Goal: Task Accomplishment & Management: Use online tool/utility

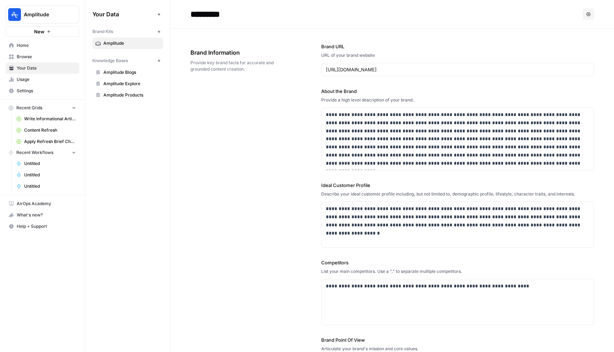
scroll to position [990, 0]
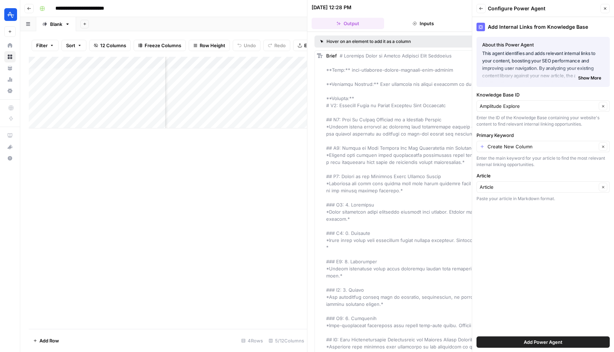
scroll to position [0, 176]
click at [603, 9] on icon "button" at bounding box center [605, 8] width 4 height 4
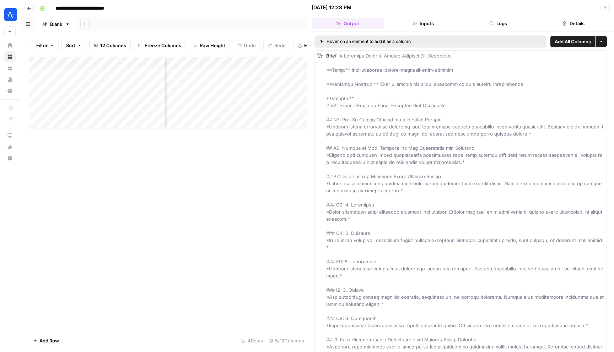
scroll to position [0, 153]
click at [229, 111] on div "Add Column" at bounding box center [168, 93] width 278 height 72
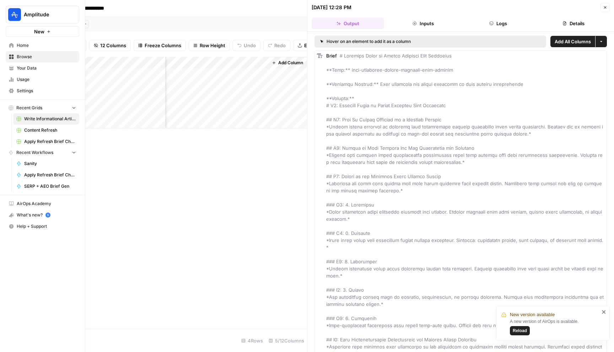
click at [20, 45] on span "Home" at bounding box center [46, 45] width 59 height 6
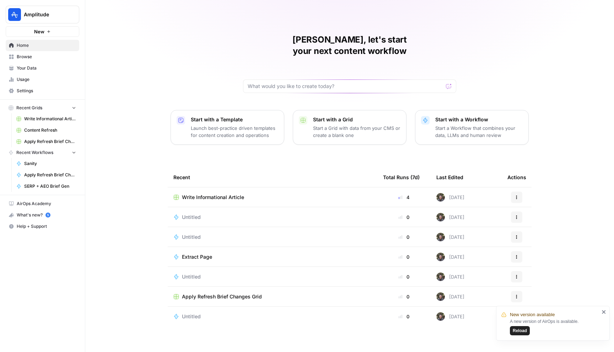
click at [250, 293] on span "Apply Refresh Brief Changes Grid" at bounding box center [222, 296] width 80 height 7
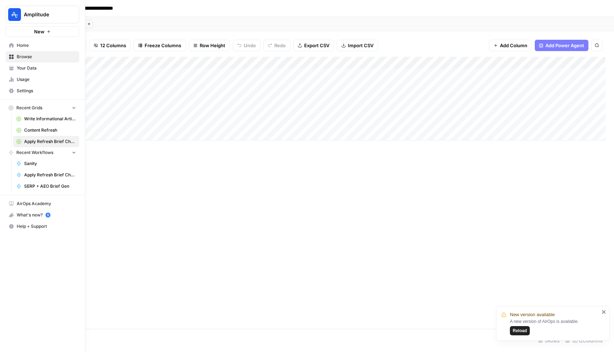
click at [17, 43] on span "Home" at bounding box center [46, 45] width 59 height 6
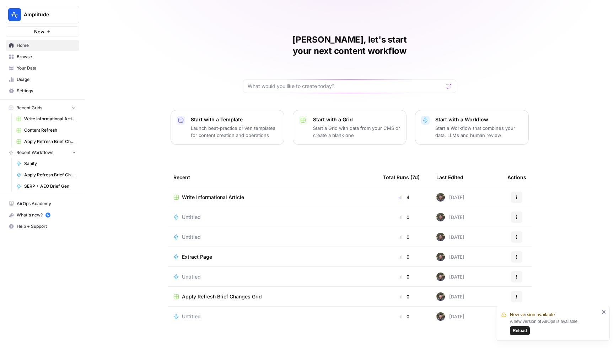
click at [33, 59] on span "Browse" at bounding box center [46, 57] width 59 height 6
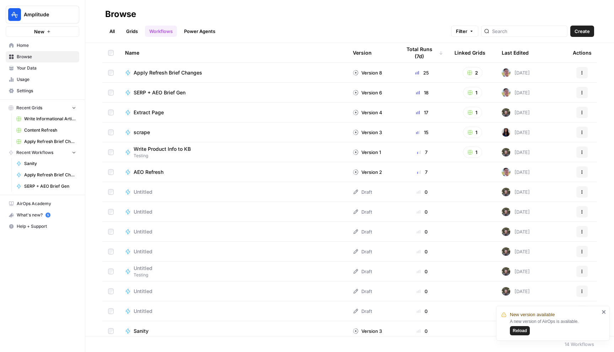
scroll to position [5, 0]
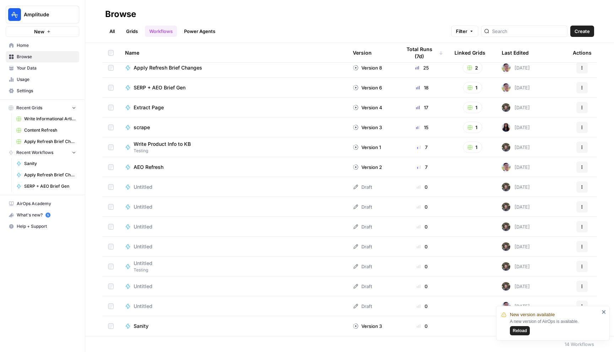
click at [131, 29] on link "Grids" at bounding box center [132, 31] width 20 height 11
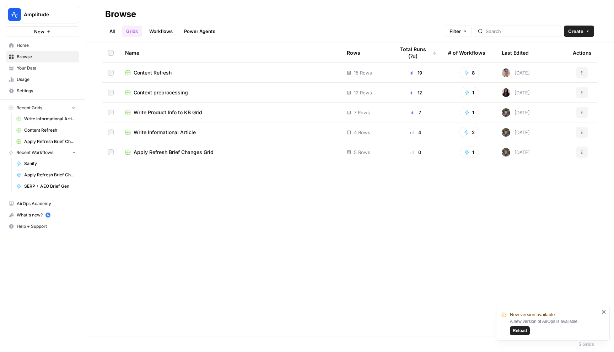
click at [148, 68] on td "Content Refresh" at bounding box center [230, 73] width 222 height 20
click at [147, 72] on span "Content Refresh" at bounding box center [153, 72] width 38 height 7
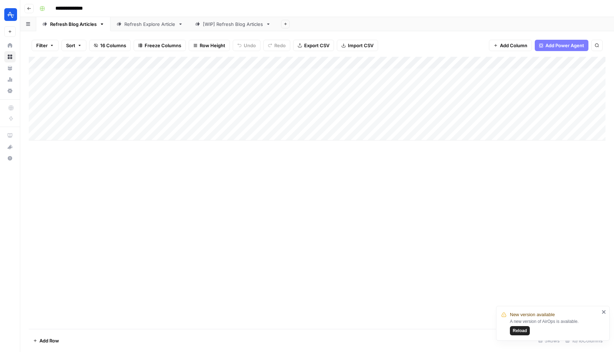
click at [193, 243] on div "Add Column" at bounding box center [317, 193] width 576 height 272
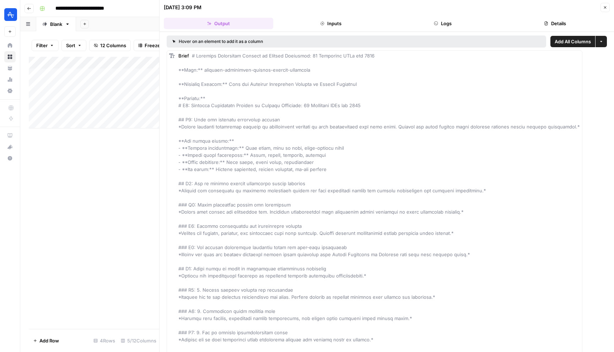
click at [602, 7] on button "Close" at bounding box center [604, 7] width 9 height 9
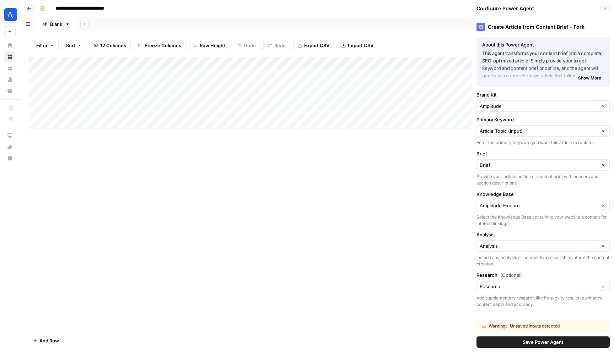
scroll to position [0, 37]
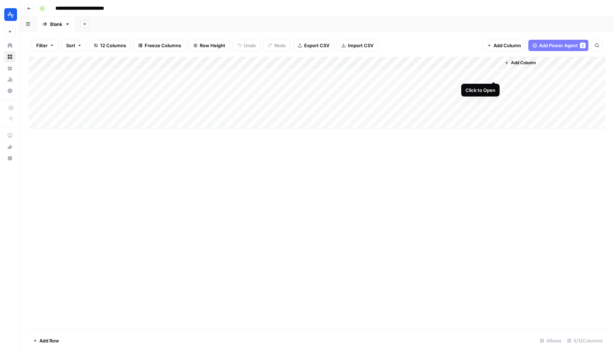
click at [492, 74] on div "Add Column" at bounding box center [317, 93] width 576 height 72
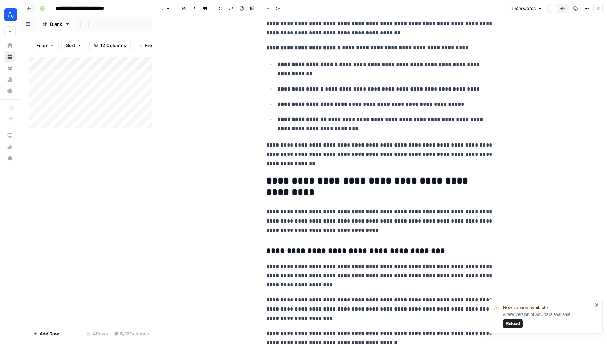
scroll to position [211, 0]
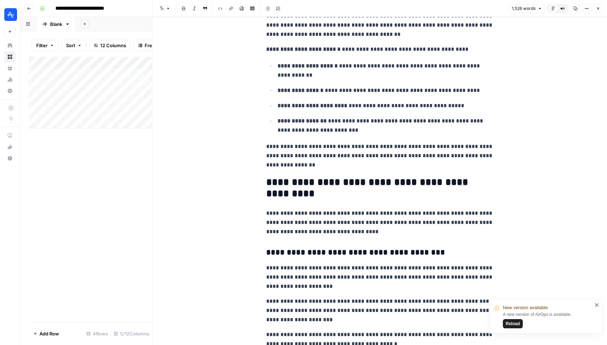
click at [596, 7] on icon "button" at bounding box center [598, 8] width 4 height 4
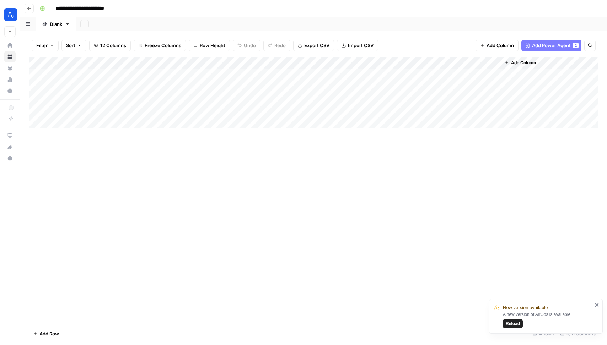
click at [542, 39] on div "Filter Sort 12 Columns Freeze Columns Row Height Undo Redo Export CSV Import CS…" at bounding box center [313, 45] width 569 height 23
click at [536, 43] on span "Add Power Agent" at bounding box center [551, 45] width 39 height 7
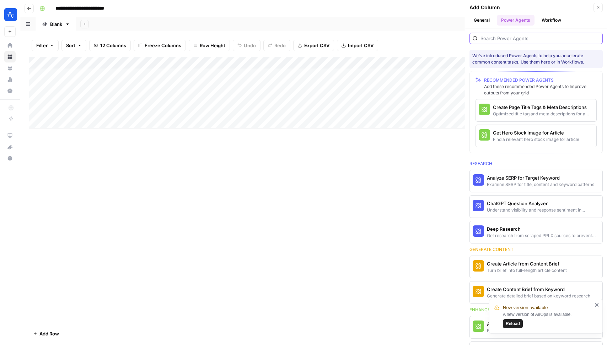
click at [528, 39] on input "search" at bounding box center [539, 38] width 119 height 7
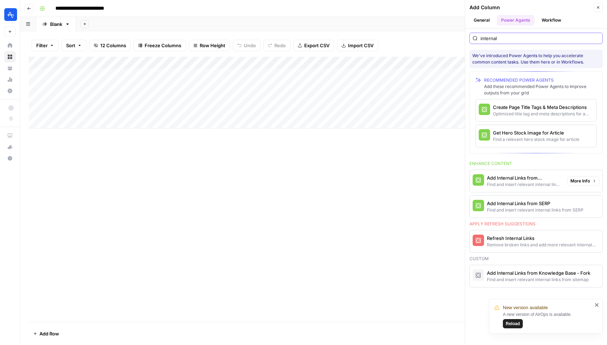
type input "internal"
click at [516, 184] on div "Find and insert relevant internal links from sitemap" at bounding box center [524, 185] width 75 height 6
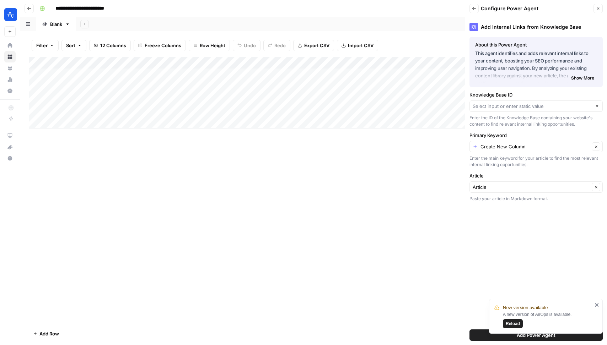
click at [498, 116] on div "Enter the ID of the Knowledge Base containing your website's content to find re…" at bounding box center [535, 121] width 133 height 13
click at [501, 109] on input "Knowledge Base ID" at bounding box center [531, 106] width 119 height 7
click at [498, 131] on span "Amplitude Explore" at bounding box center [534, 132] width 118 height 7
type input "Amplitude Explore"
click at [498, 146] on input "Primary Keyword" at bounding box center [534, 146] width 109 height 7
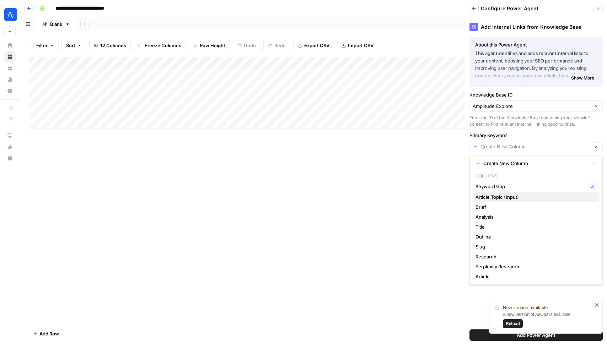
click at [505, 199] on span "Article Topic (Input)" at bounding box center [534, 197] width 118 height 7
type input "Article Topic (Input)"
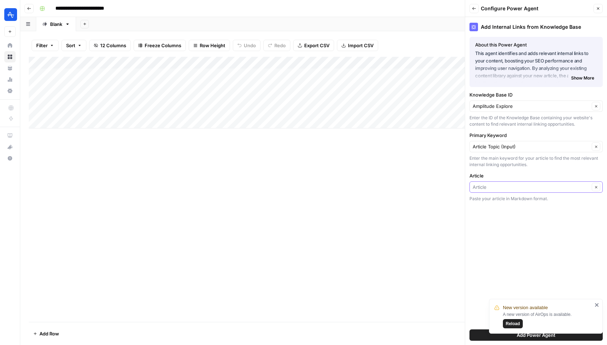
click at [497, 187] on input "Article" at bounding box center [530, 187] width 117 height 7
click at [489, 188] on input "Article" at bounding box center [530, 187] width 117 height 7
type input "Article"
click at [438, 184] on div "Add Column" at bounding box center [313, 189] width 569 height 265
click at [516, 189] on input "Article" at bounding box center [530, 187] width 117 height 7
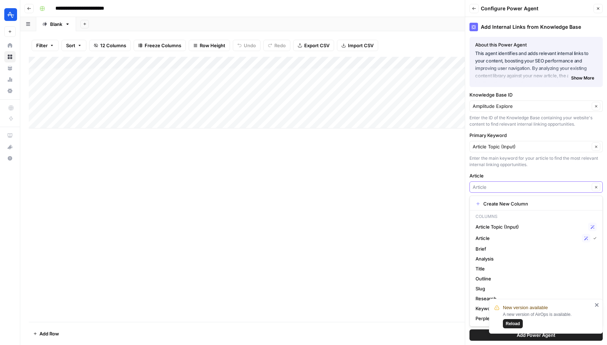
click at [530, 184] on input "Article" at bounding box center [530, 187] width 117 height 7
type input "Article"
click at [538, 173] on label "Article" at bounding box center [535, 175] width 133 height 7
click at [538, 184] on input "Article" at bounding box center [530, 187] width 117 height 7
type input "Article"
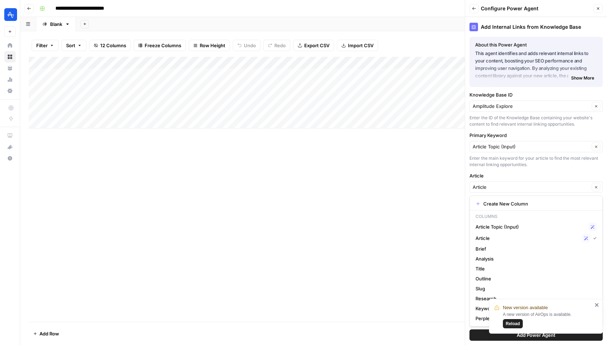
click at [538, 173] on label "Article" at bounding box center [535, 175] width 133 height 7
click at [538, 184] on input "Article" at bounding box center [530, 187] width 117 height 7
type input "Article"
click at [538, 173] on label "Article" at bounding box center [535, 175] width 133 height 7
click at [538, 184] on input "Article" at bounding box center [530, 187] width 117 height 7
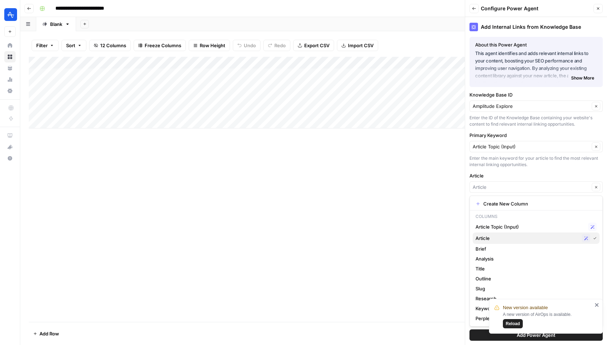
click at [557, 239] on span "Article" at bounding box center [526, 238] width 103 height 7
type input "Article"
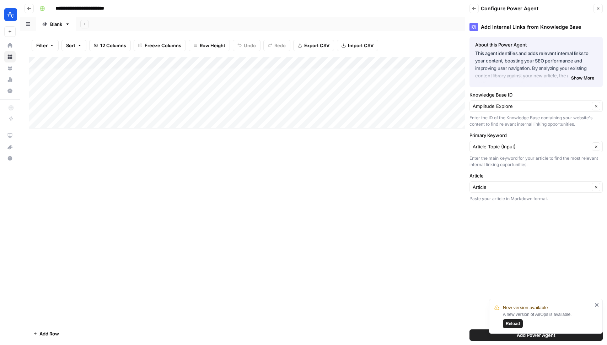
click at [415, 164] on div "Add Column" at bounding box center [313, 189] width 569 height 265
click at [594, 308] on div "New version available A new version of AirOps is available. Reload" at bounding box center [546, 316] width 114 height 35
click at [596, 304] on icon "close" at bounding box center [597, 305] width 4 height 4
click at [475, 9] on icon "button" at bounding box center [474, 8] width 4 height 4
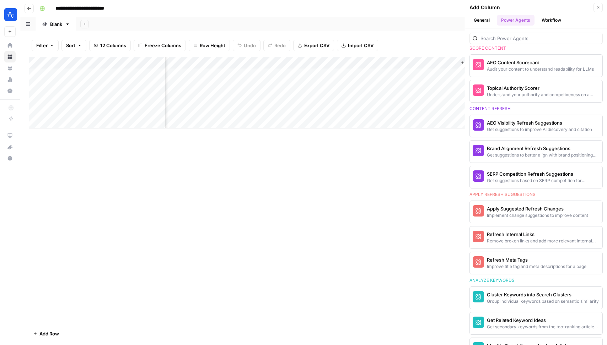
scroll to position [444, 0]
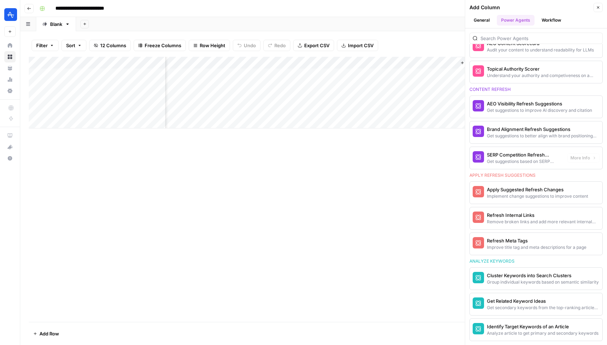
click at [398, 169] on div "Add Column" at bounding box center [313, 189] width 569 height 265
click at [597, 4] on button "Close" at bounding box center [597, 7] width 9 height 9
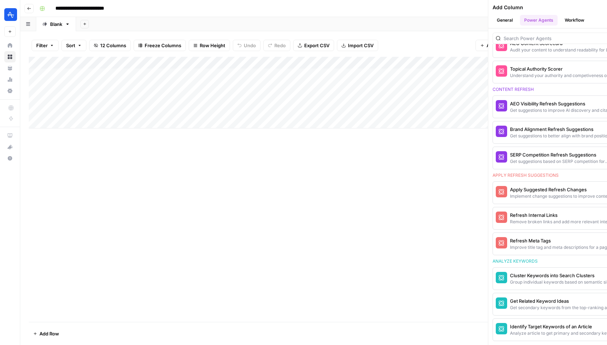
scroll to position [0, 0]
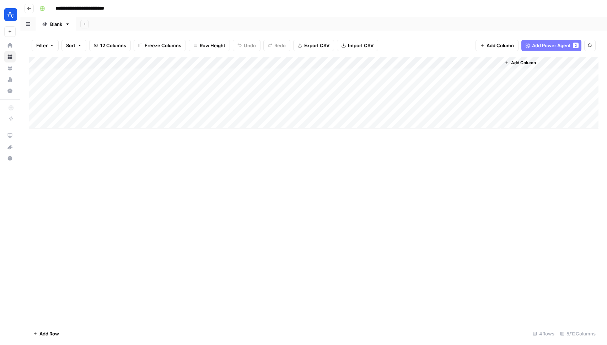
click at [519, 71] on div "Add Column" at bounding box center [549, 93] width 98 height 72
click at [548, 47] on span "Add Power Agent" at bounding box center [551, 45] width 39 height 7
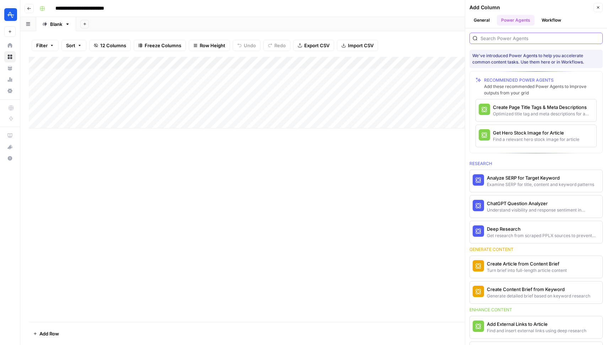
click at [543, 39] on input "search" at bounding box center [539, 38] width 119 height 7
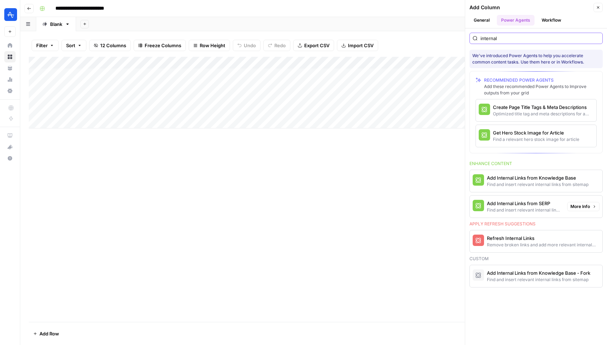
type input "internal"
click at [540, 185] on div "Find and insert relevant internal links from sitemap" at bounding box center [524, 185] width 75 height 6
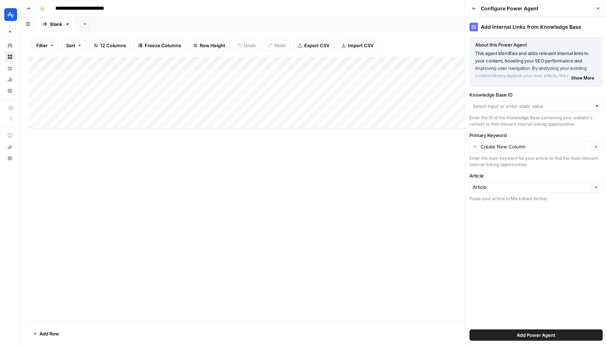
click at [508, 102] on div at bounding box center [535, 106] width 133 height 11
click at [508, 128] on button "Amplitude Explore" at bounding box center [535, 133] width 127 height 10
type input "Amplitude Explore"
click at [504, 132] on label "Primary Keyword" at bounding box center [535, 135] width 133 height 7
click at [499, 142] on div "Create New Column Clear" at bounding box center [535, 146] width 133 height 11
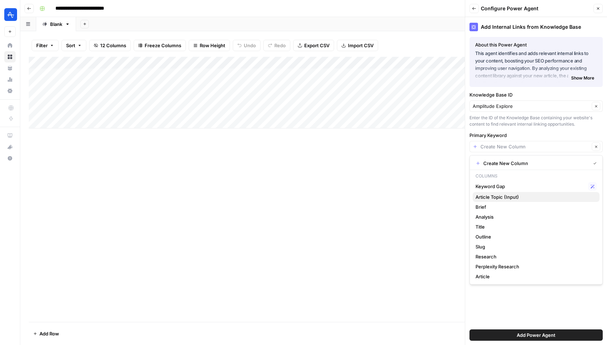
click at [495, 201] on button "Article Topic (Input)" at bounding box center [535, 197] width 127 height 10
type input "Article Topic (Input)"
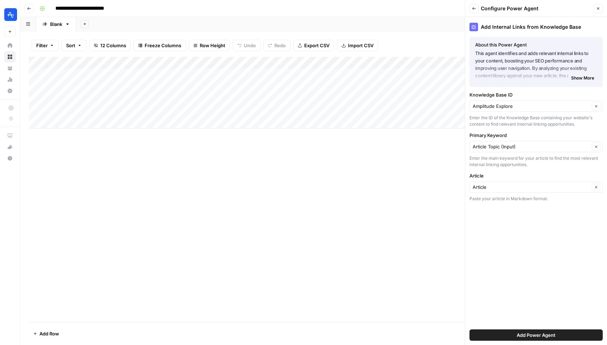
click at [502, 183] on div "Article Clear" at bounding box center [535, 187] width 133 height 11
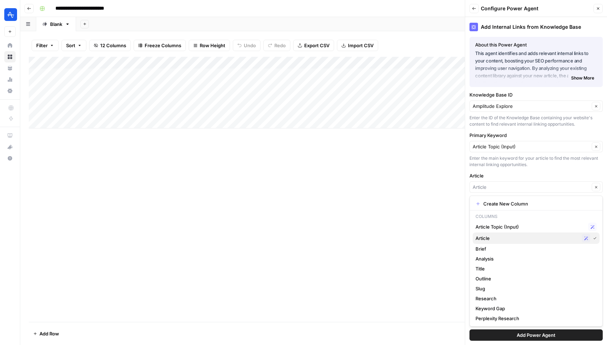
click at [493, 238] on span "Article" at bounding box center [526, 238] width 103 height 7
type input "Article"
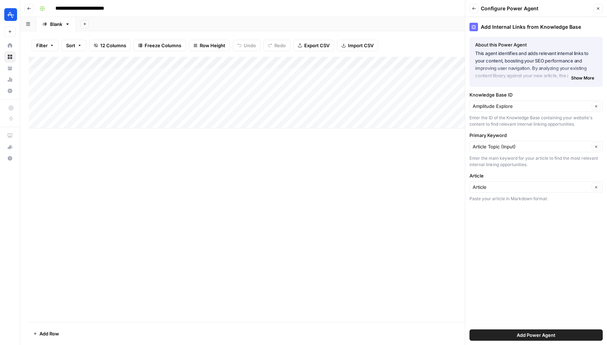
click at [510, 225] on div "Add Internal Links from Knowledge Base About this Power Agent This agent identi…" at bounding box center [536, 181] width 142 height 328
click at [582, 77] on span "Show More" at bounding box center [582, 78] width 23 height 6
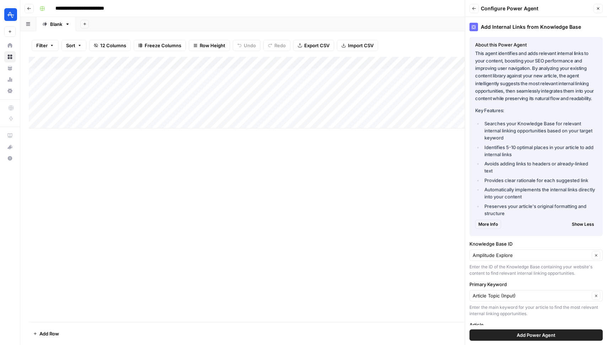
scroll to position [30, 0]
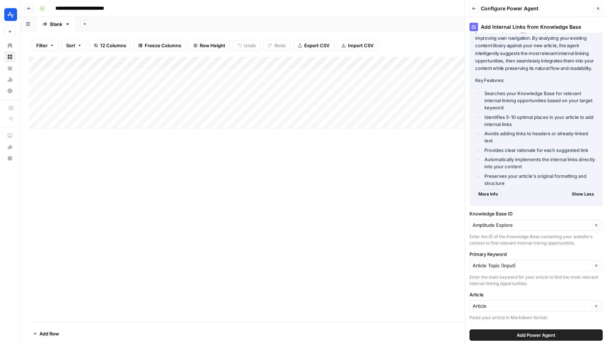
click at [595, 191] on button "Show Less" at bounding box center [583, 194] width 28 height 9
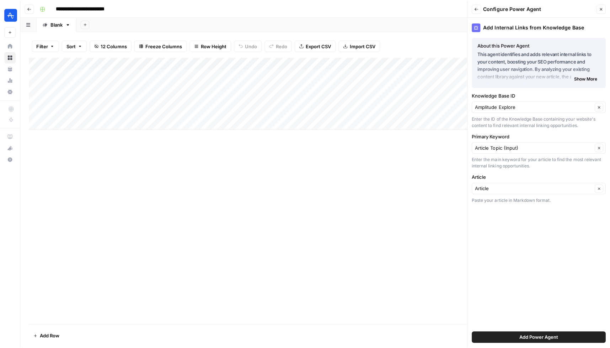
scroll to position [0, 44]
click at [459, 62] on button "Add Column" at bounding box center [475, 62] width 37 height 9
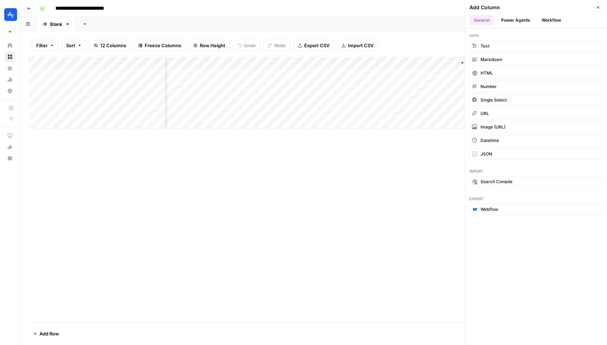
click at [513, 20] on button "Power Agents" at bounding box center [516, 20] width 38 height 11
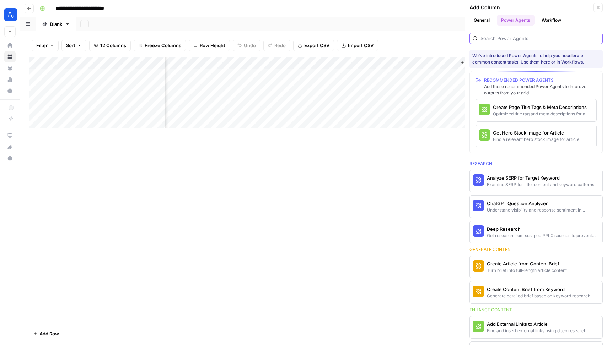
click at [516, 38] on input "search" at bounding box center [539, 38] width 119 height 7
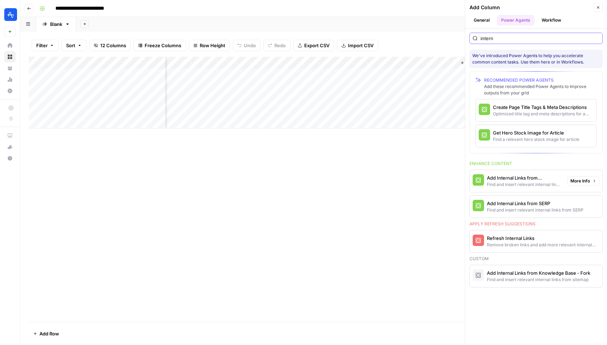
type input "intern"
click at [517, 182] on div "Find and insert relevant internal links from sitemap" at bounding box center [524, 185] width 75 height 6
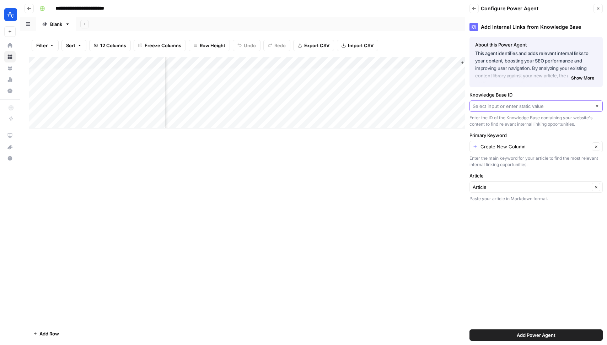
click at [519, 109] on input "Knowledge Base ID" at bounding box center [531, 106] width 119 height 7
click at [507, 134] on span "Amplitude Explore" at bounding box center [534, 132] width 118 height 7
type input "Amplitude Explore"
click at [508, 142] on div "Create New Column Clear" at bounding box center [535, 146] width 133 height 11
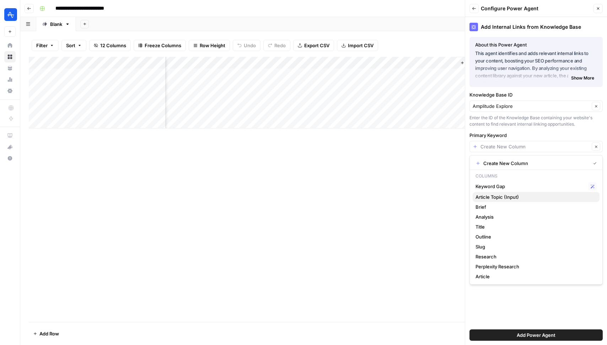
click at [496, 200] on span "Article Topic (Input)" at bounding box center [534, 197] width 118 height 7
type input "Article Topic (Input)"
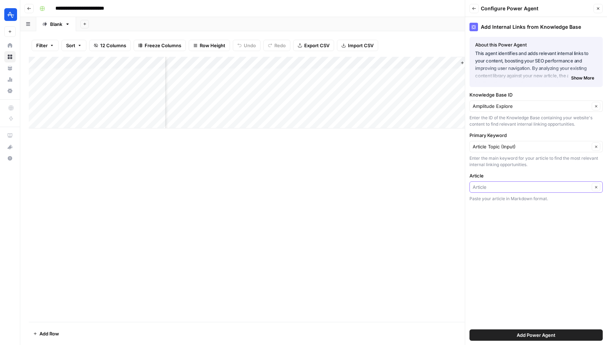
click at [502, 184] on input "Article" at bounding box center [530, 187] width 117 height 7
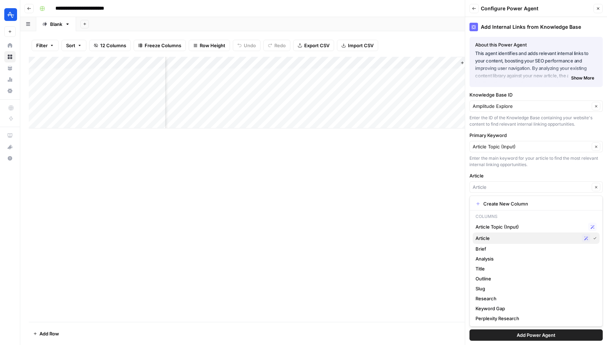
click at [509, 239] on span "Article" at bounding box center [526, 238] width 103 height 7
type input "Article"
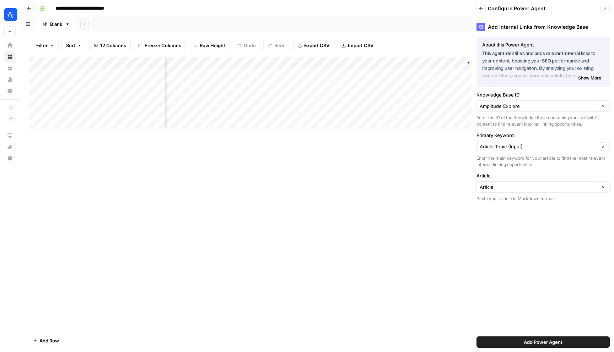
scroll to position [0, 37]
click at [546, 339] on span "Add Power Agent" at bounding box center [543, 342] width 39 height 7
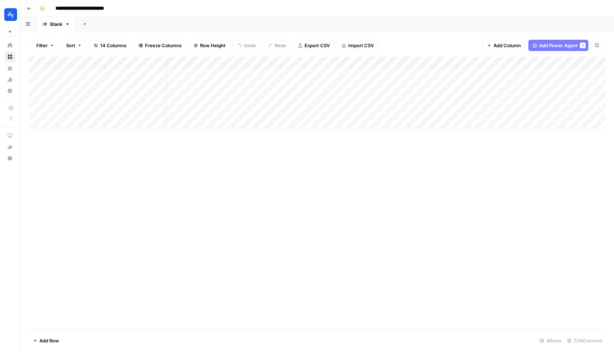
scroll to position [0, 63]
click at [451, 72] on div "Add Column" at bounding box center [317, 93] width 576 height 72
click at [466, 75] on div "Add Column" at bounding box center [317, 93] width 576 height 72
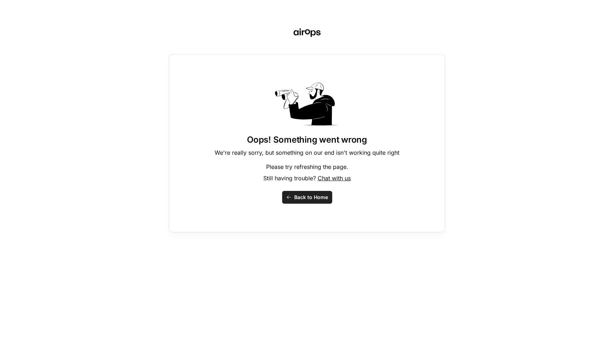
click at [309, 195] on span "Back to Home" at bounding box center [311, 197] width 34 height 7
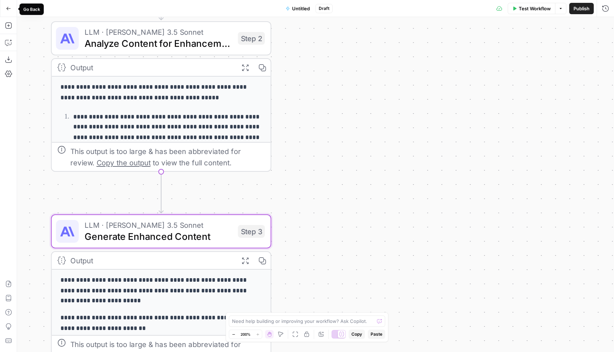
click at [10, 11] on button "Go Back" at bounding box center [8, 8] width 13 height 13
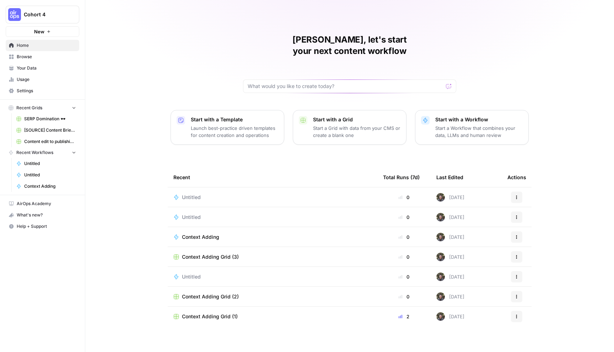
click at [32, 45] on span "Home" at bounding box center [46, 45] width 59 height 6
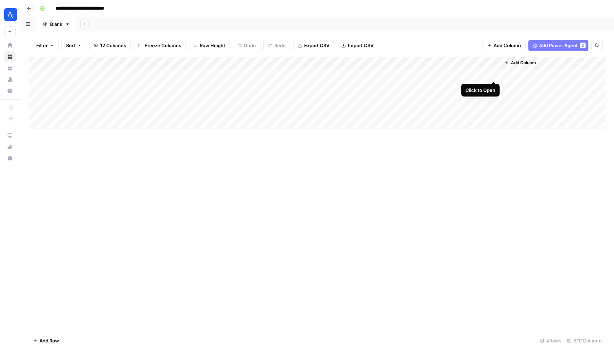
click at [493, 73] on div "Add Column" at bounding box center [317, 93] width 576 height 72
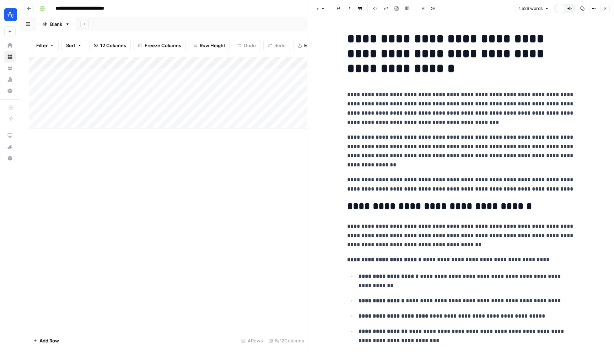
click at [247, 275] on div "Add Column" at bounding box center [168, 193] width 278 height 272
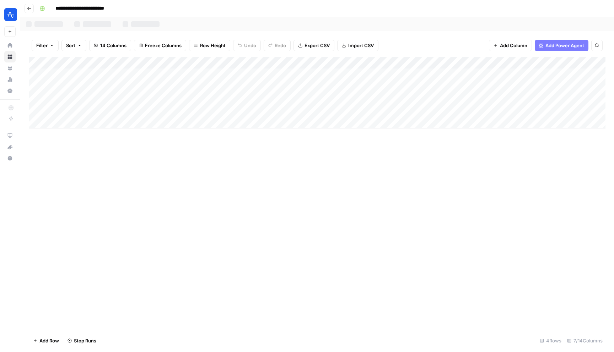
scroll to position [0, 63]
click at [558, 72] on div "Add Column" at bounding box center [317, 93] width 576 height 72
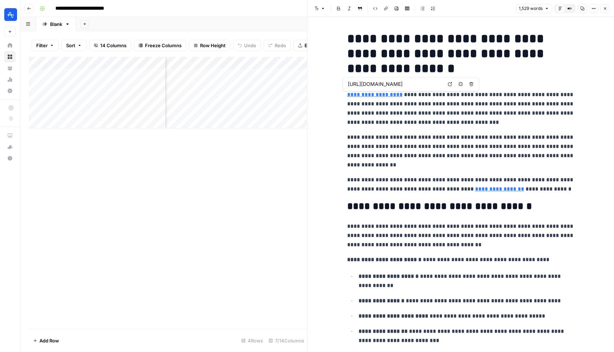
click at [450, 85] on icon at bounding box center [450, 84] width 4 height 4
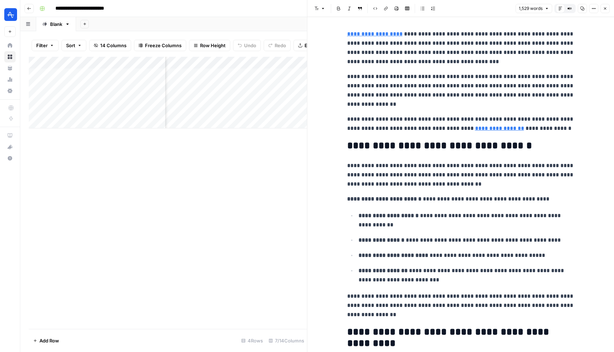
scroll to position [61, 0]
click at [494, 127] on link "**********" at bounding box center [499, 127] width 49 height 5
click at [422, 102] on p "**********" at bounding box center [460, 89] width 227 height 37
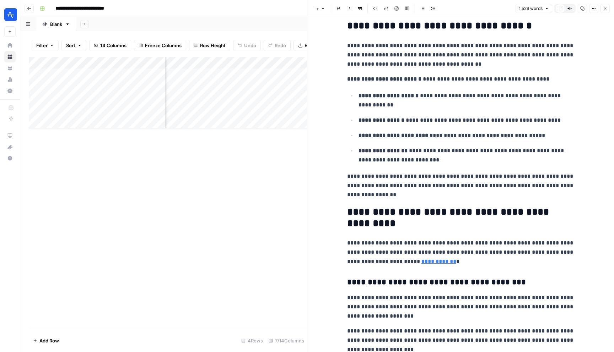
scroll to position [166, 0]
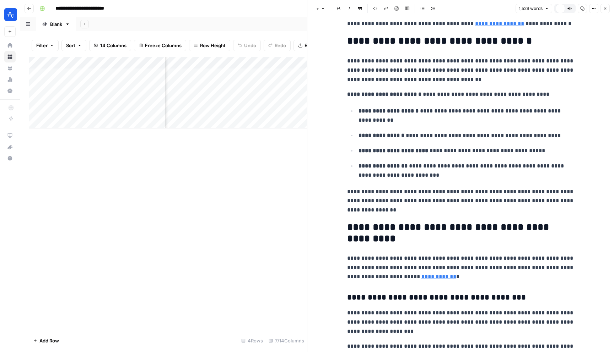
click at [274, 191] on div "Add Column" at bounding box center [168, 193] width 278 height 272
click at [605, 7] on icon "button" at bounding box center [605, 8] width 4 height 4
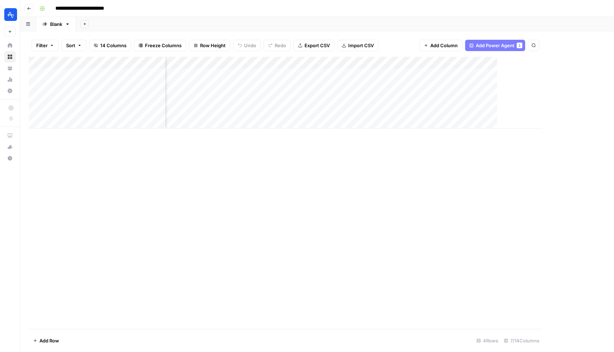
scroll to position [0, 54]
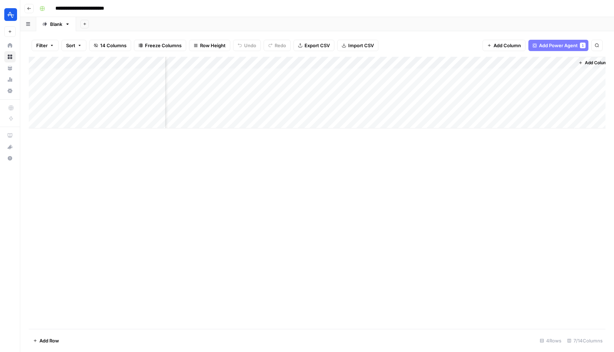
click at [29, 7] on icon "button" at bounding box center [29, 8] width 4 height 4
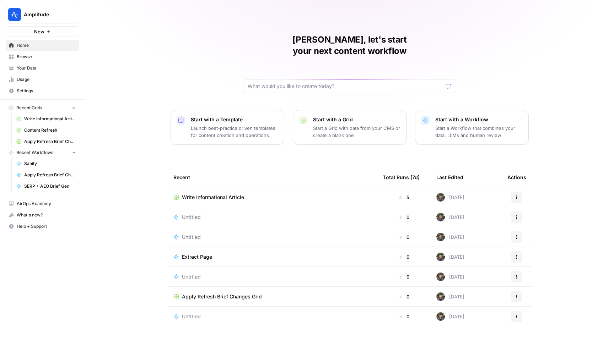
click at [34, 69] on span "Your Data" at bounding box center [46, 68] width 59 height 6
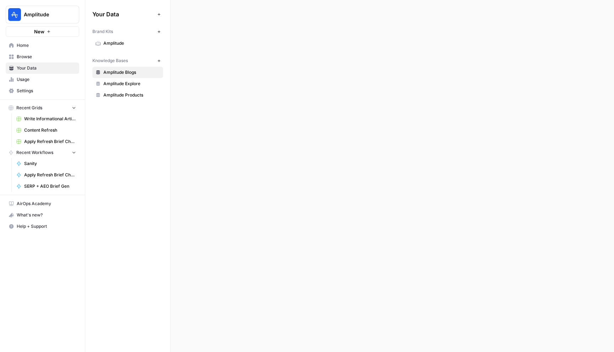
click at [132, 83] on span "Amplitude Explore" at bounding box center [131, 84] width 56 height 6
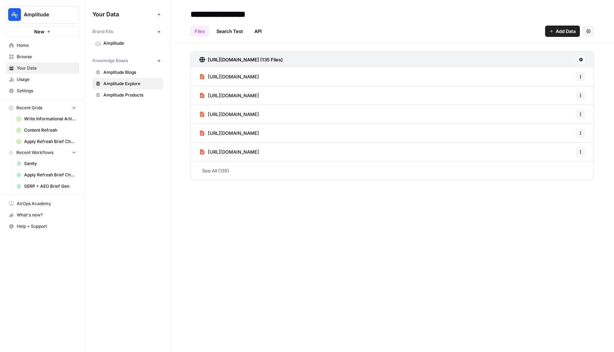
click at [570, 25] on div "Files Search Test API Add Data Settings" at bounding box center [392, 28] width 404 height 17
click at [564, 25] on div "Files Search Test API Add Data Settings" at bounding box center [392, 28] width 404 height 17
click at [562, 29] on span "Add Data" at bounding box center [566, 31] width 20 height 7
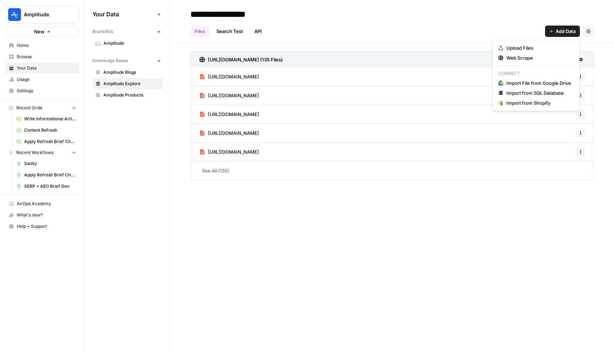
click at [156, 242] on div "Your Data Add Data Brand Kits New Amplitude Knowledge Bases New Amplitude Blogs…" at bounding box center [127, 176] width 85 height 352
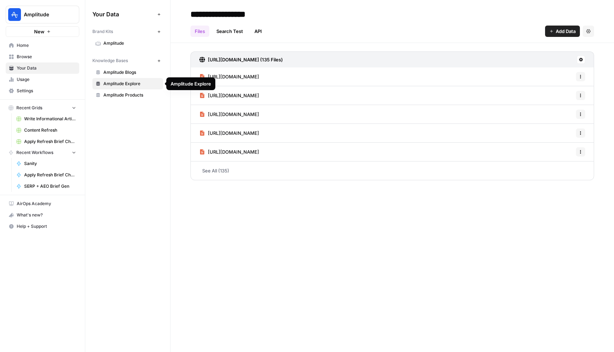
click at [127, 85] on span "Amplitude Explore" at bounding box center [131, 84] width 56 height 6
click at [238, 13] on input "**********" at bounding box center [245, 14] width 114 height 14
click at [285, 12] on input "**********" at bounding box center [245, 14] width 114 height 14
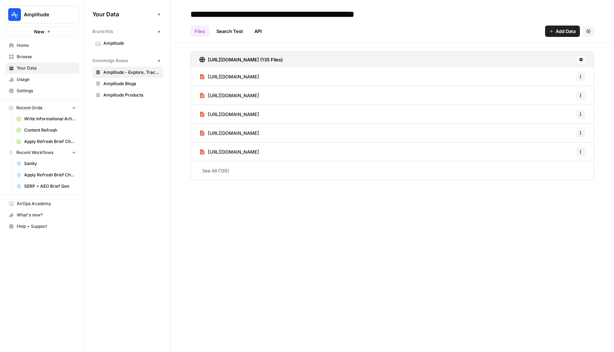
type input "**********"
click at [511, 21] on div "Files Search Test API Add Data Settings" at bounding box center [392, 28] width 404 height 17
click at [555, 26] on button "Add Data" at bounding box center [562, 31] width 35 height 11
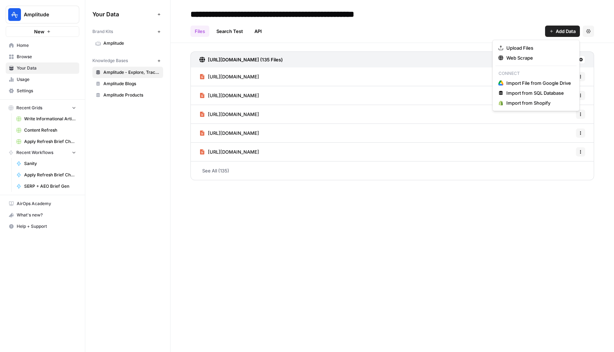
click at [530, 64] on div "Upload Files Web Scrape Connect Import File from Google Drive Import from SQL D…" at bounding box center [535, 75] width 87 height 71
click at [531, 56] on span "Web Scrape" at bounding box center [538, 57] width 65 height 7
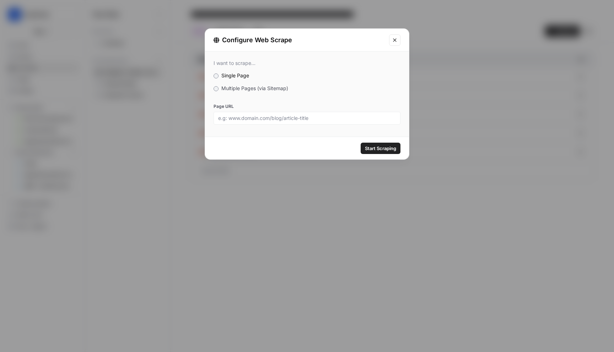
click at [232, 90] on span "Multiple Pages (via Sitemap)" at bounding box center [254, 88] width 67 height 6
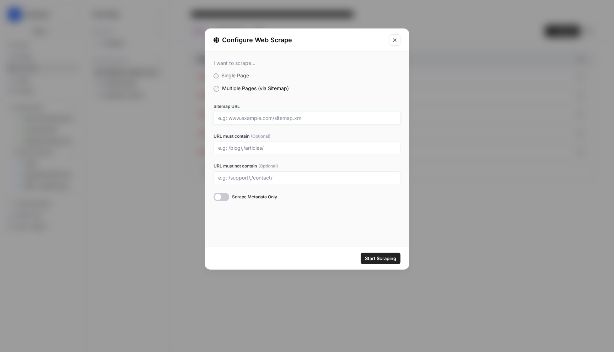
click at [254, 118] on input "Sitemap URL" at bounding box center [307, 118] width 178 height 6
click at [288, 126] on div "Sitemap URL URL must contain (Optional) URL must not contain (Optional) Scrape …" at bounding box center [306, 152] width 187 height 98
click at [288, 121] on input "Sitemap URL" at bounding box center [307, 118] width 178 height 6
paste input "https://amplitude.com/sitemap-root.xml"
type input "https://amplitude.com/sitemap-root.xml"
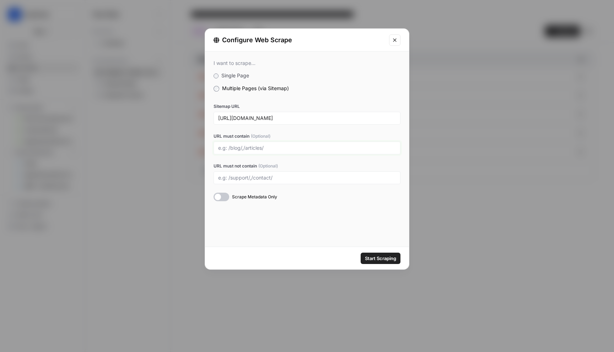
click at [262, 147] on input "URL must contain (Optional)" at bounding box center [307, 148] width 178 height 6
type input "/track/, /templates/, /integrations/"
click at [311, 213] on div "I want to scrape... Single Page Multiple Pages (via Sitemap) Sitemap URL https:…" at bounding box center [307, 149] width 204 height 195
click at [377, 260] on span "Start Scraping" at bounding box center [380, 258] width 31 height 7
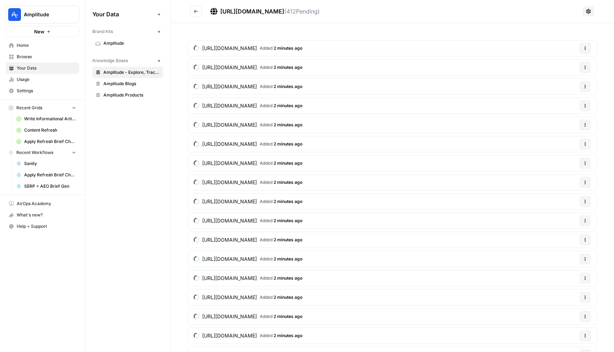
click at [126, 73] on span "Amplitude - Explore, Track, Templates, Integrations" at bounding box center [131, 72] width 56 height 6
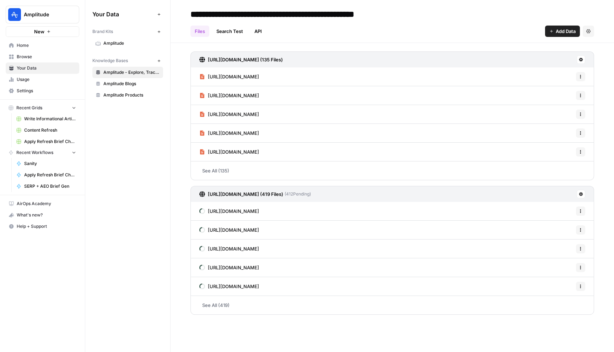
click at [324, 9] on input "**********" at bounding box center [297, 14] width 218 height 14
click at [259, 14] on input "**********" at bounding box center [297, 14] width 218 height 14
drag, startPoint x: 259, startPoint y: 14, endPoint x: 387, endPoint y: 14, distance: 127.9
click at [387, 14] on input "**********" at bounding box center [297, 14] width 218 height 14
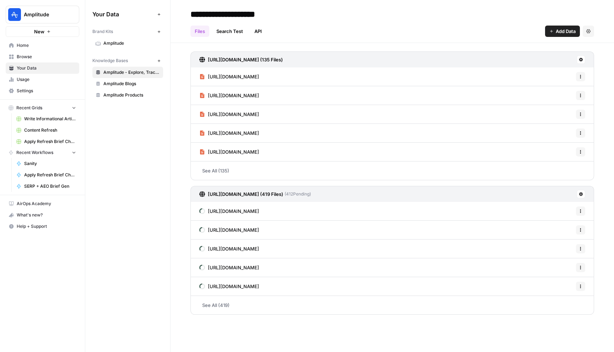
type input "**********"
click at [500, 9] on h2 "**********" at bounding box center [392, 14] width 404 height 11
click at [124, 97] on span "Amplitude Products" at bounding box center [131, 95] width 56 height 6
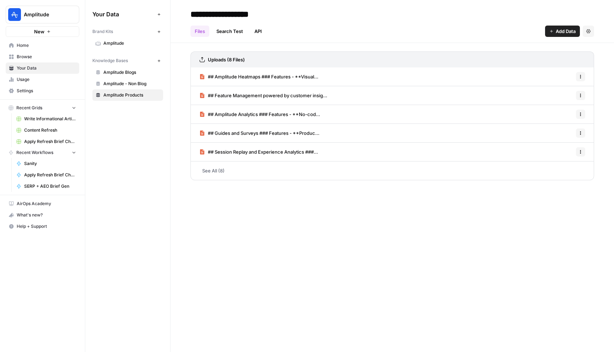
click at [590, 29] on button "Settings" at bounding box center [588, 31] width 11 height 11
click at [223, 172] on link "See All (8)" at bounding box center [392, 171] width 404 height 18
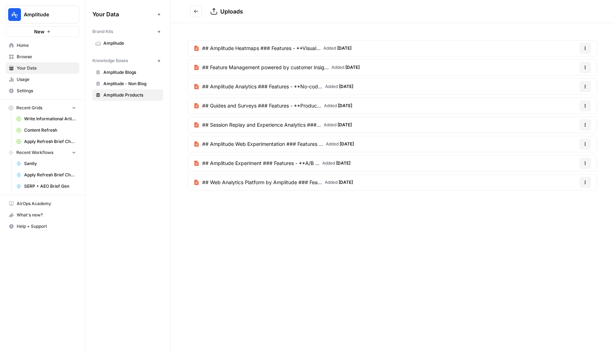
click at [195, 11] on icon "Go back" at bounding box center [196, 11] width 5 height 5
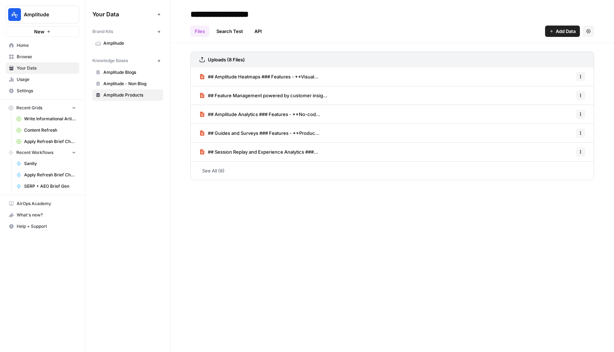
click at [139, 82] on span "Amplitude - Non Blog" at bounding box center [131, 84] width 56 height 6
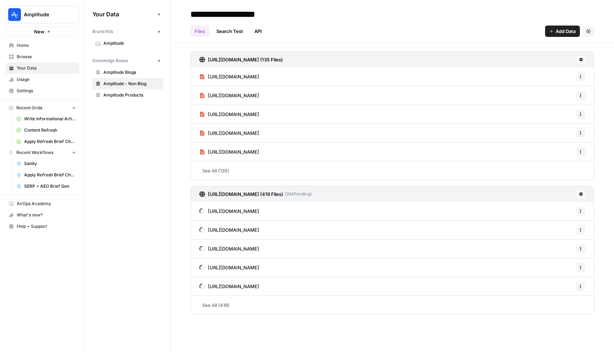
click at [37, 62] on link "Browse" at bounding box center [43, 56] width 74 height 11
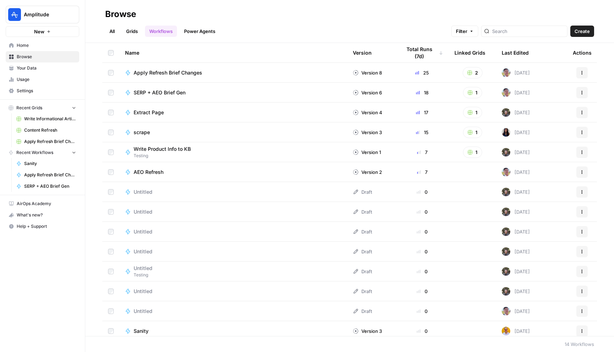
click at [114, 31] on link "All" at bounding box center [112, 31] width 14 height 11
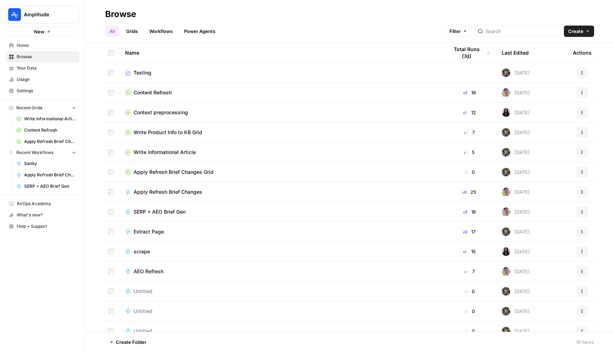
click at [168, 154] on span "Write Informational Article" at bounding box center [165, 152] width 62 height 7
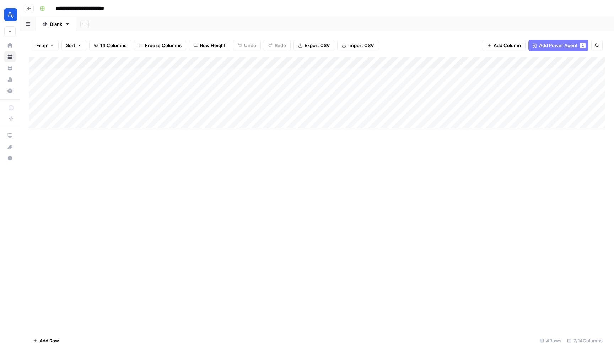
scroll to position [0, 63]
click at [561, 75] on div "Add Column" at bounding box center [317, 93] width 576 height 72
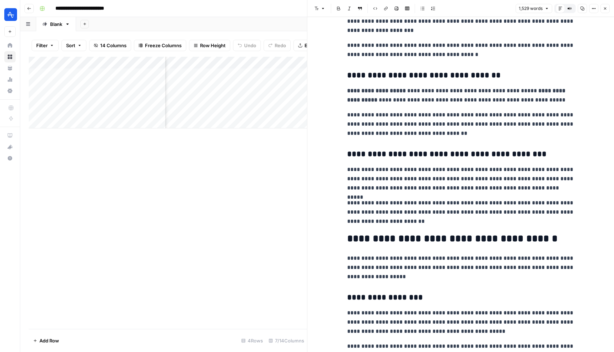
scroll to position [509, 0]
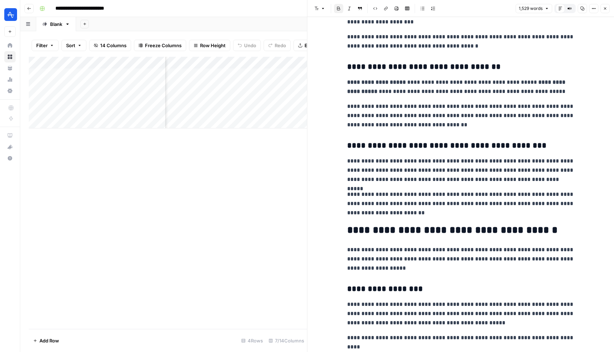
click at [363, 85] on strong "**********" at bounding box center [376, 82] width 59 height 5
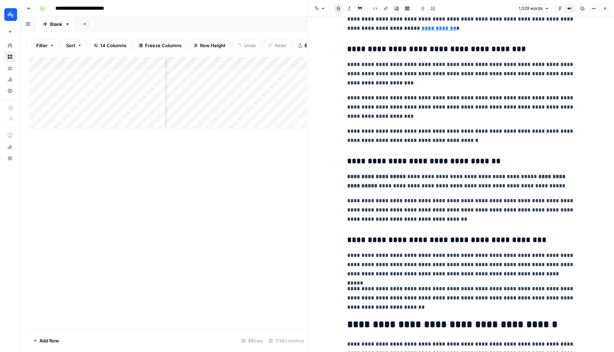
scroll to position [413, 0]
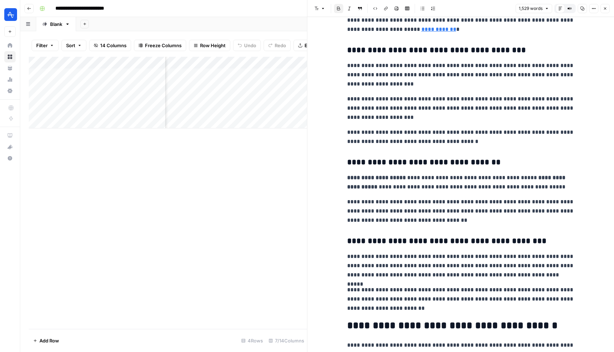
click at [363, 177] on strong "**********" at bounding box center [376, 177] width 59 height 5
drag, startPoint x: 363, startPoint y: 177, endPoint x: 386, endPoint y: 177, distance: 23.4
click at [386, 177] on strong "**********" at bounding box center [376, 177] width 59 height 5
copy strong "**********"
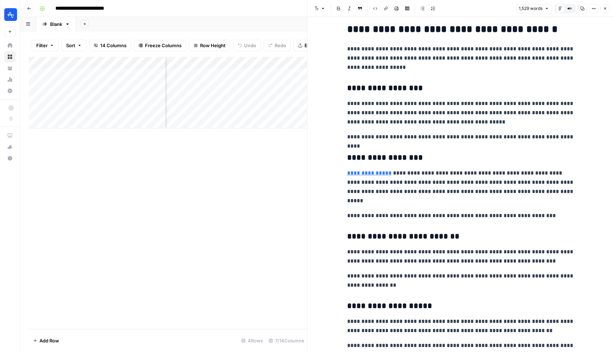
scroll to position [761, 0]
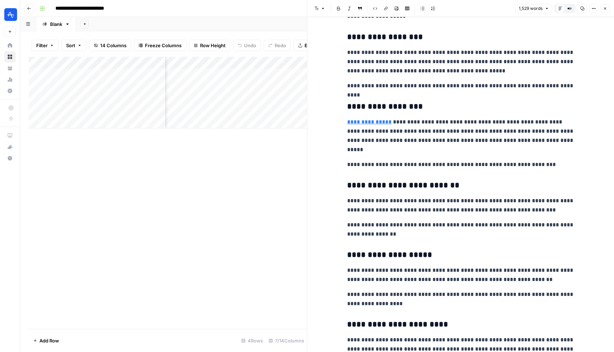
click at [466, 110] on h3 "**********" at bounding box center [460, 107] width 227 height 10
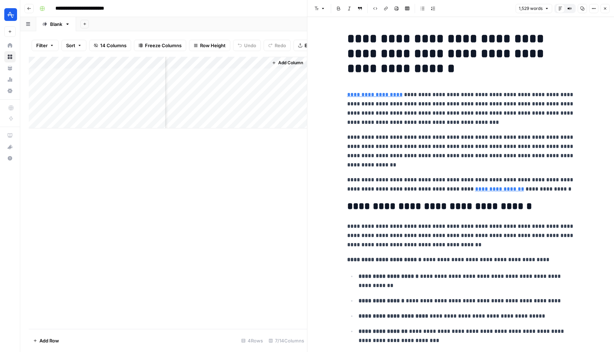
scroll to position [9, 0]
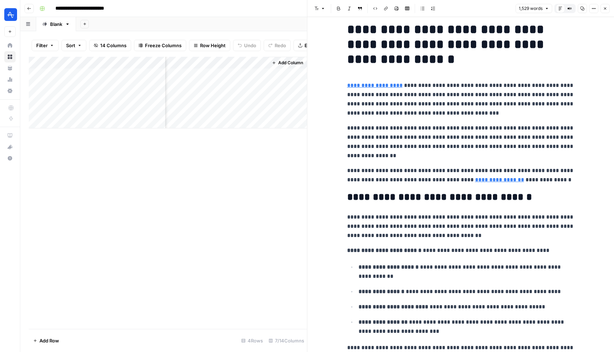
click at [30, 8] on icon "button" at bounding box center [29, 8] width 4 height 4
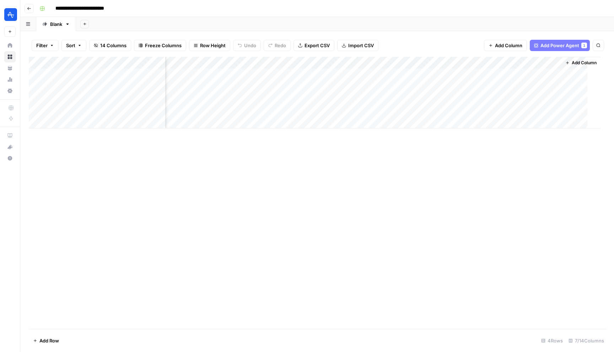
scroll to position [0, 54]
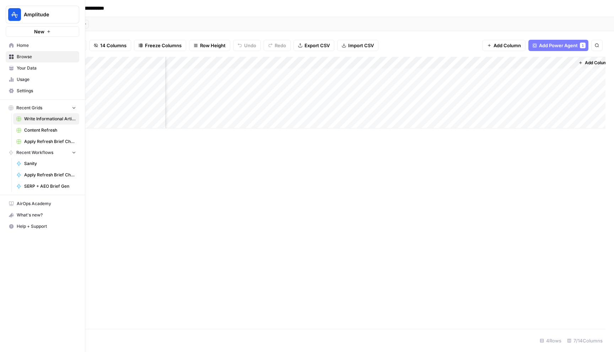
click at [28, 66] on span "Your Data" at bounding box center [46, 68] width 59 height 6
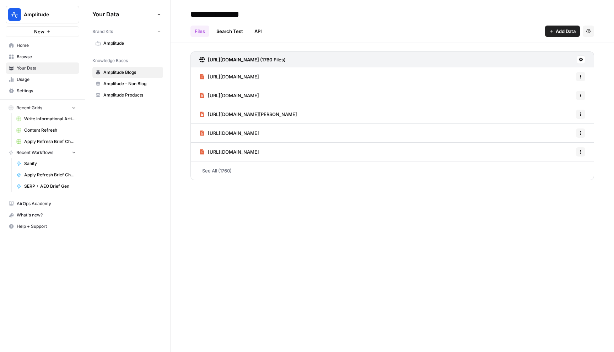
click at [120, 88] on link "Amplitude - Non Blog" at bounding box center [127, 83] width 71 height 11
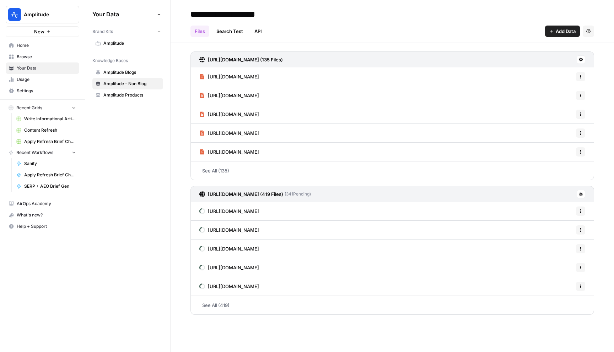
click at [33, 44] on span "Home" at bounding box center [46, 45] width 59 height 6
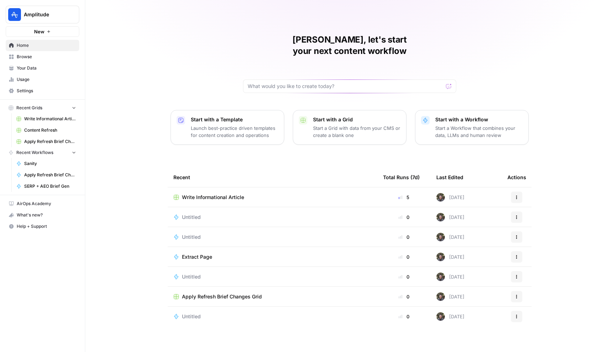
click at [227, 194] on span "Write Informational Article" at bounding box center [213, 197] width 62 height 7
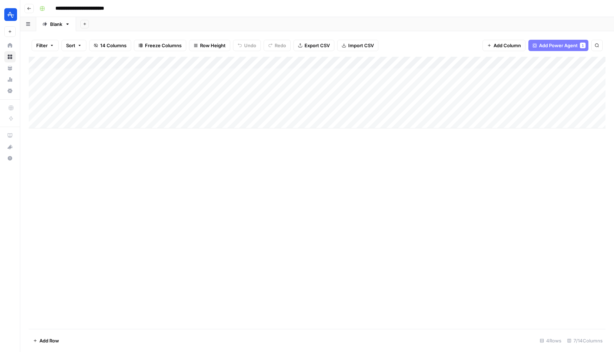
click at [255, 63] on div "Add Column" at bounding box center [317, 93] width 576 height 72
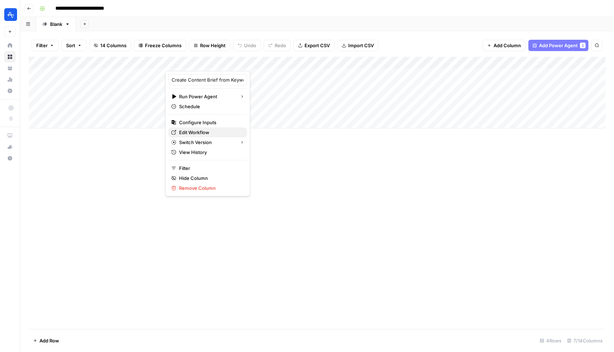
click at [195, 135] on span "Edit Workflow" at bounding box center [210, 132] width 62 height 7
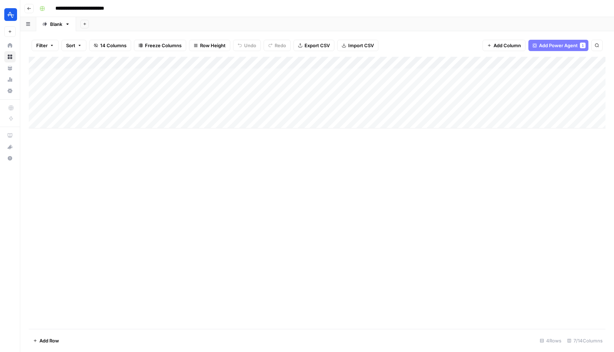
click at [32, 10] on button "Go back" at bounding box center [29, 8] width 9 height 9
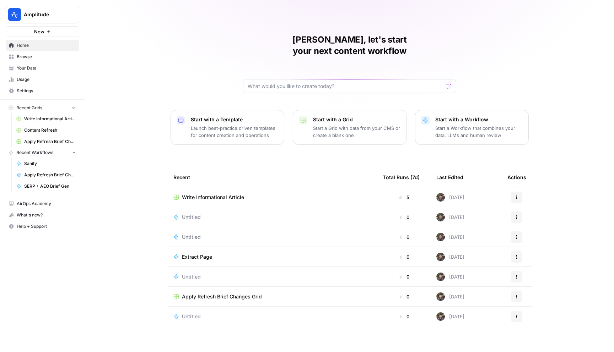
click at [26, 57] on span "Browse" at bounding box center [46, 57] width 59 height 6
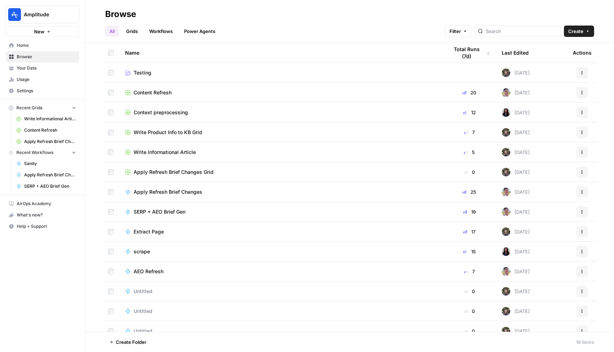
click at [157, 93] on span "Content Refresh" at bounding box center [153, 92] width 38 height 7
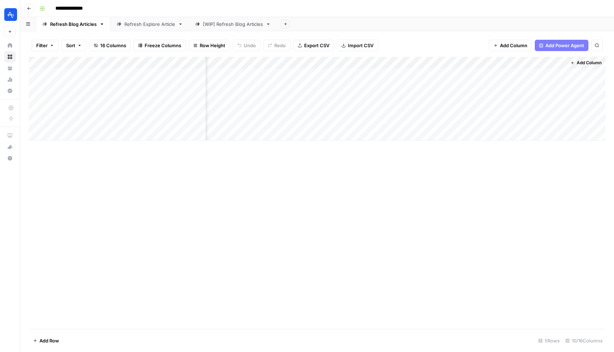
scroll to position [0, 295]
click at [485, 74] on div "Add Column" at bounding box center [317, 99] width 576 height 84
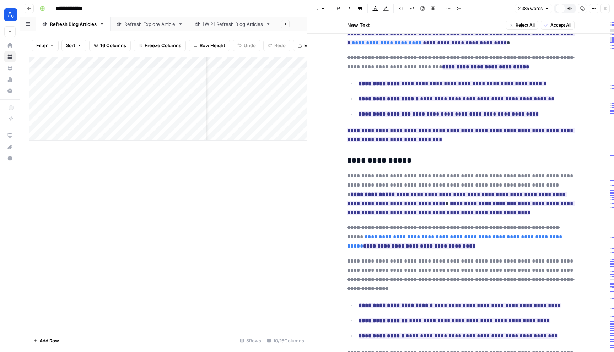
scroll to position [2375, 0]
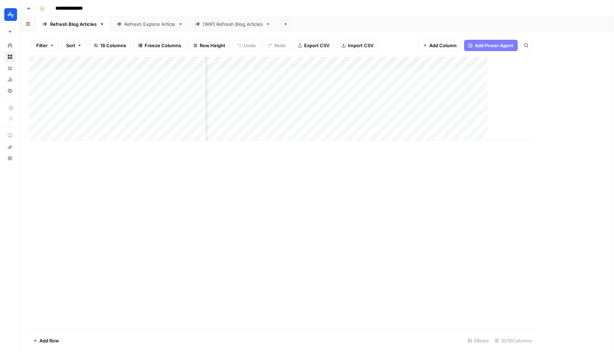
scroll to position [0, 320]
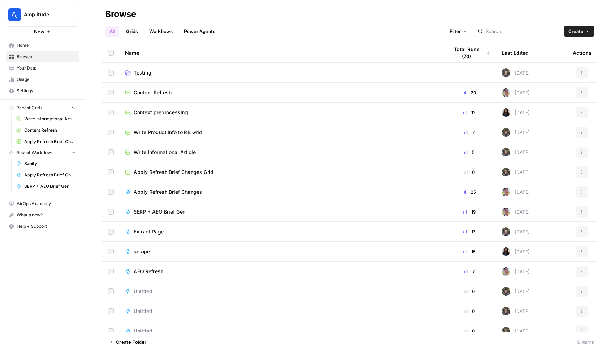
click at [162, 115] on span "Context preprocessing" at bounding box center [161, 112] width 54 height 7
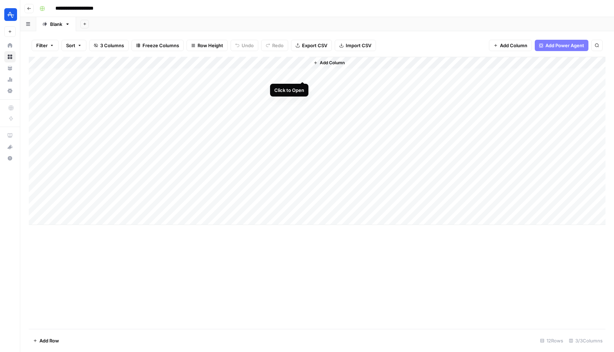
click at [302, 73] on div "Add Column" at bounding box center [317, 141] width 576 height 168
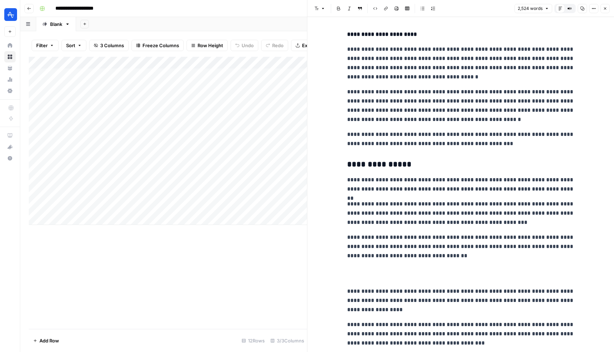
scroll to position [2350, 0]
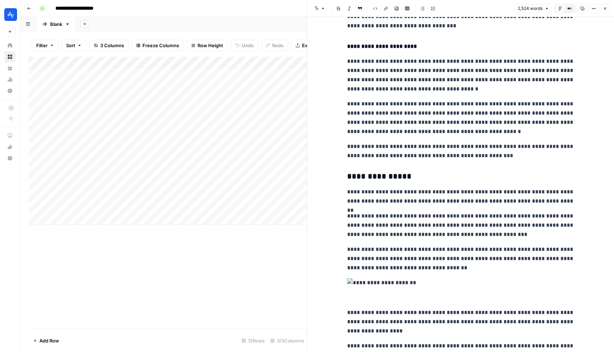
click at [607, 9] on button "Close" at bounding box center [604, 8] width 9 height 9
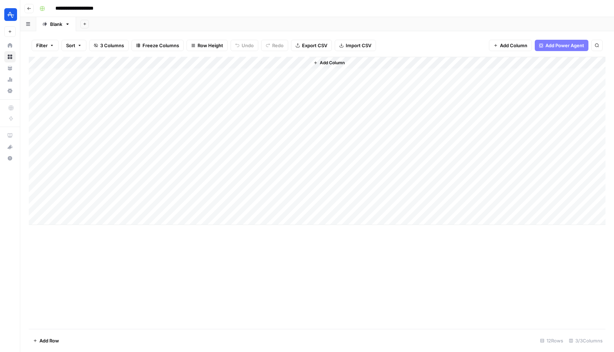
click at [31, 13] on header "**********" at bounding box center [317, 8] width 594 height 17
click at [29, 7] on icon "button" at bounding box center [29, 8] width 4 height 4
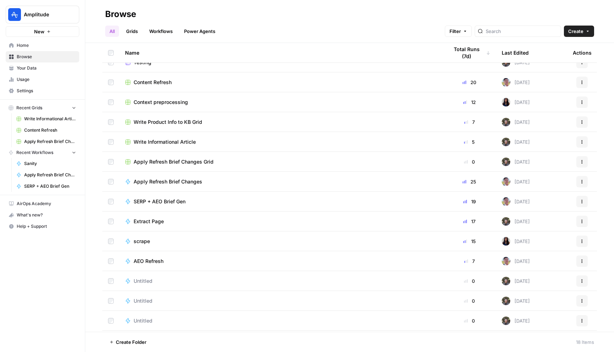
scroll to position [8, 0]
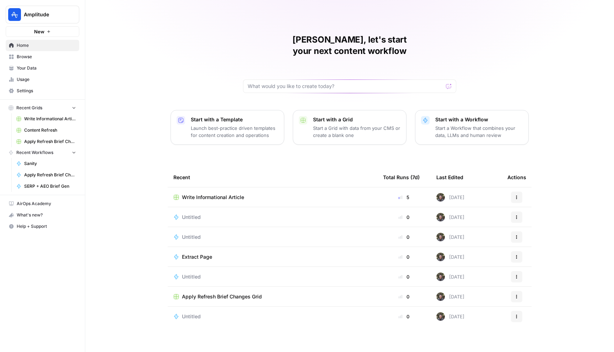
click at [201, 254] on span "Extract Page" at bounding box center [197, 257] width 30 height 7
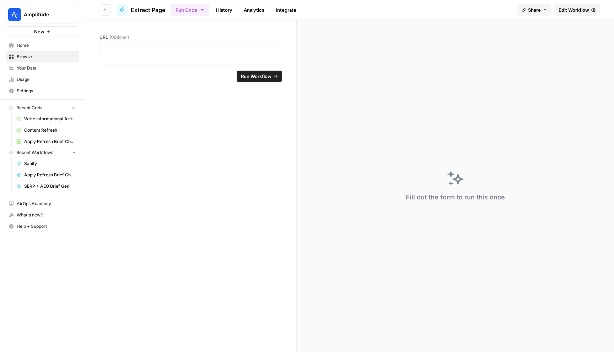
click at [568, 5] on link "Edit Workflow" at bounding box center [576, 9] width 45 height 11
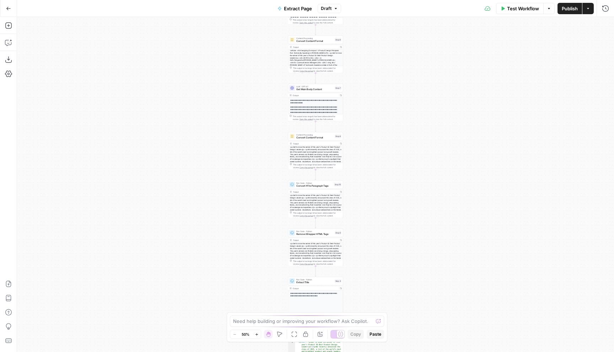
click at [393, 110] on div "**********" at bounding box center [315, 184] width 597 height 335
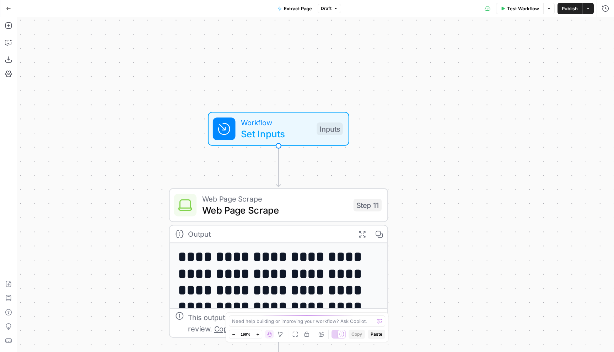
click at [8, 31] on div "Add Steps Copilot Download as JSON Settings Import JSON AirOps Academy Help Giv…" at bounding box center [8, 184] width 17 height 335
click at [8, 31] on button "Add Steps" at bounding box center [8, 25] width 11 height 11
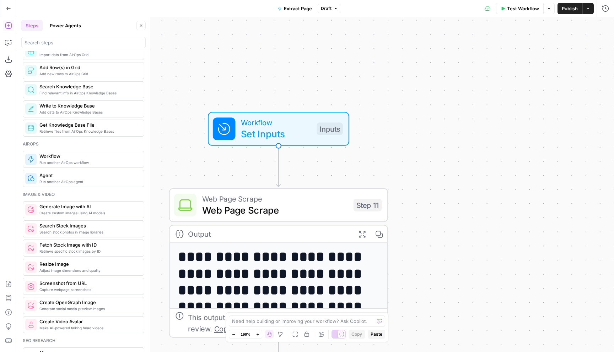
scroll to position [361, 0]
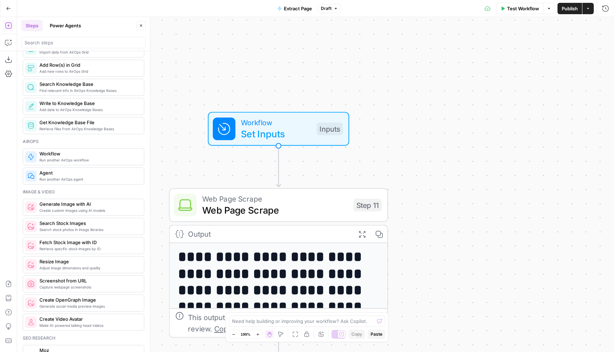
click at [428, 107] on div "**********" at bounding box center [315, 184] width 597 height 335
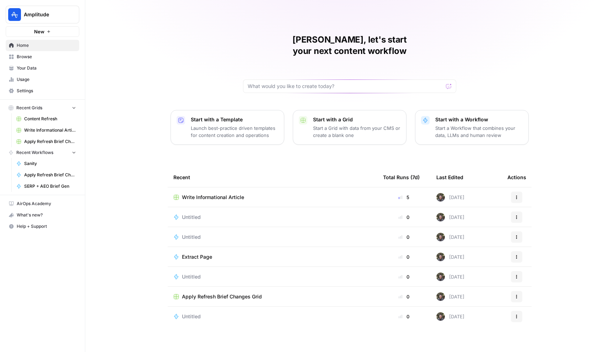
click at [206, 194] on span "Write Informational Article" at bounding box center [213, 197] width 62 height 7
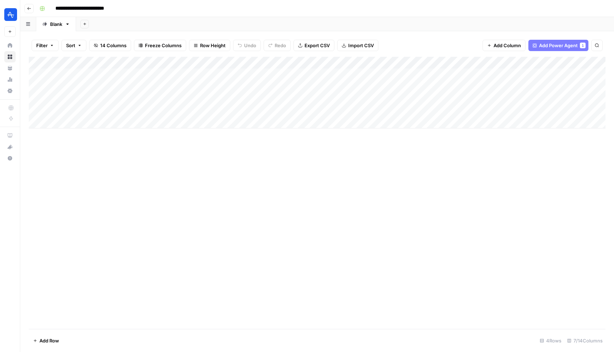
scroll to position [0, 63]
click at [486, 75] on div "Add Column" at bounding box center [317, 93] width 576 height 72
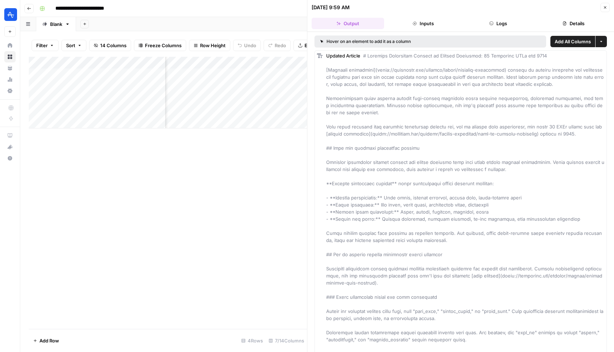
click at [601, 6] on button "Close" at bounding box center [604, 7] width 9 height 9
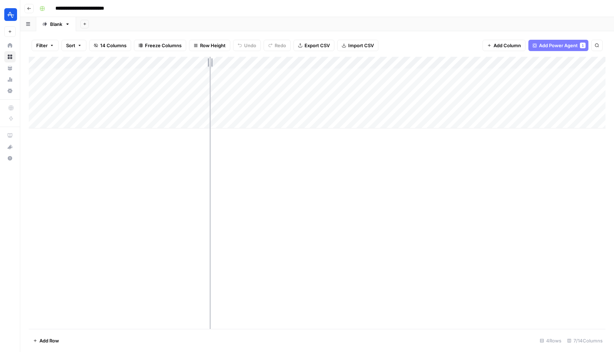
drag, startPoint x: 164, startPoint y: 60, endPoint x: 206, endPoint y: 64, distance: 41.3
click at [206, 64] on div "Add Column" at bounding box center [317, 93] width 576 height 72
drag, startPoint x: 206, startPoint y: 59, endPoint x: 201, endPoint y: 60, distance: 4.7
click at [201, 60] on div "Add Column" at bounding box center [317, 93] width 576 height 72
click at [291, 72] on div "Add Column" at bounding box center [317, 93] width 576 height 72
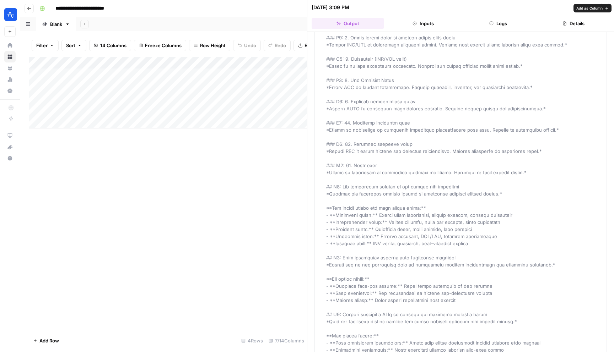
scroll to position [515, 0]
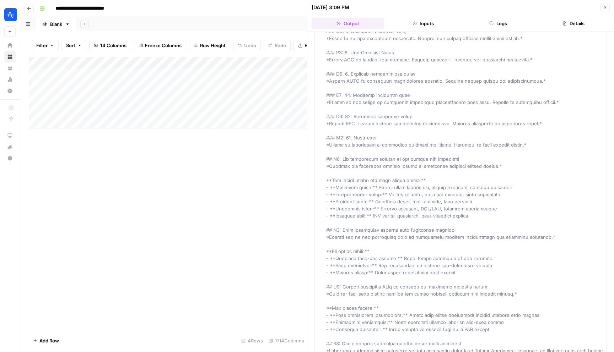
click at [607, 8] on button "Close" at bounding box center [604, 7] width 9 height 9
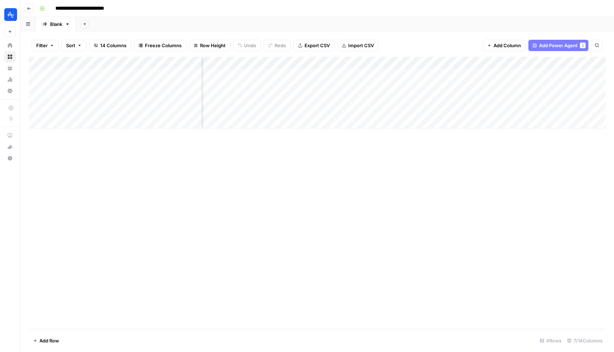
scroll to position [0, 99]
drag, startPoint x: 373, startPoint y: 61, endPoint x: 396, endPoint y: 60, distance: 23.5
click at [396, 60] on div "Add Column" at bounding box center [317, 93] width 576 height 72
click at [381, 65] on div "Add Column" at bounding box center [317, 93] width 576 height 72
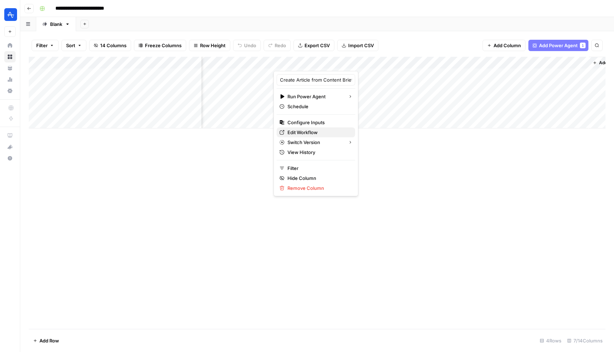
click at [325, 130] on span "Edit Workflow" at bounding box center [318, 132] width 62 height 7
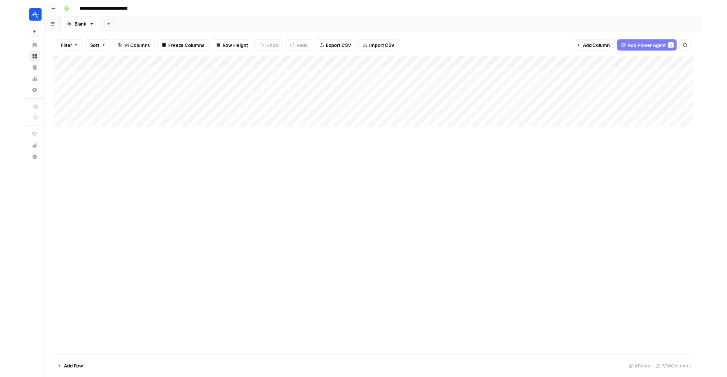
scroll to position [0, 0]
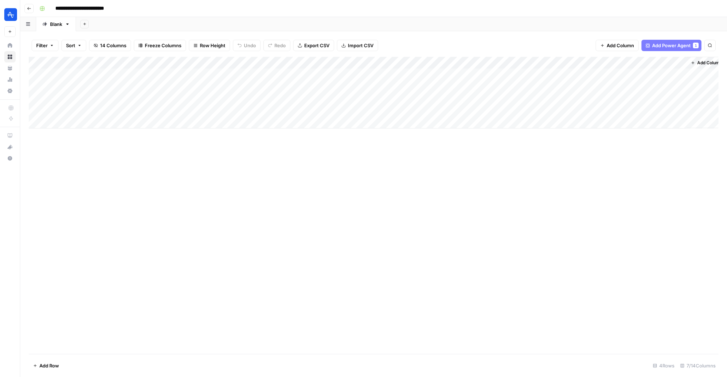
click at [30, 13] on header "**********" at bounding box center [373, 8] width 707 height 17
click at [29, 4] on button "Go back" at bounding box center [29, 8] width 9 height 9
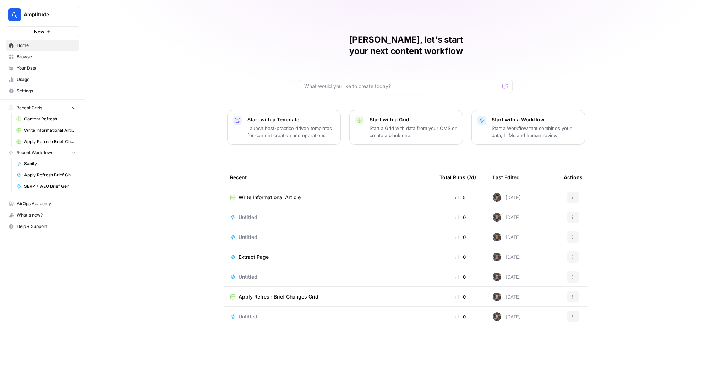
click at [220, 53] on div "Chris, let's start your next content workflow Start with a Template Launch best…" at bounding box center [406, 188] width 642 height 377
click at [273, 194] on span "Write Informational Article" at bounding box center [270, 197] width 62 height 7
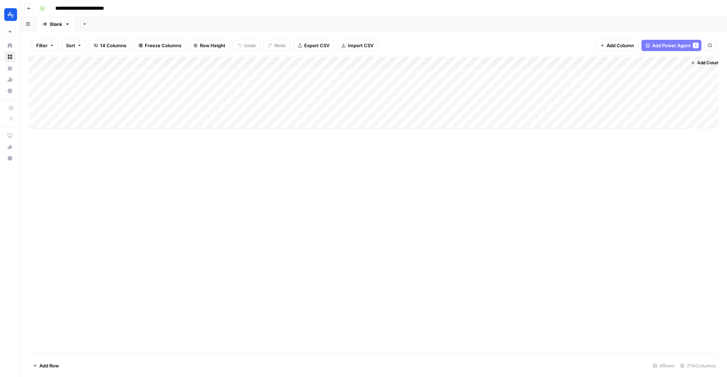
click at [228, 4] on div "**********" at bounding box center [379, 8] width 684 height 11
click at [293, 62] on div "Add Column" at bounding box center [374, 93] width 690 height 72
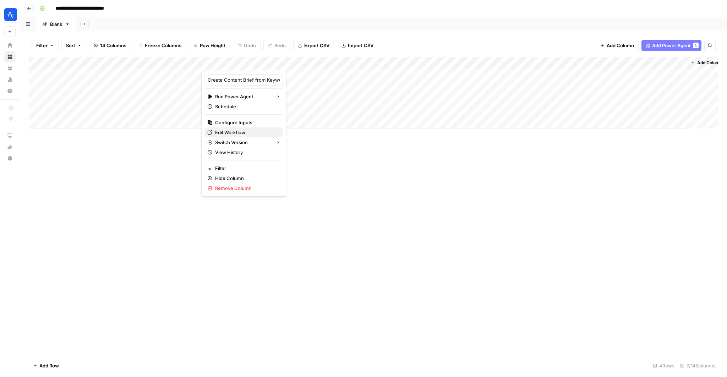
click at [236, 132] on span "Edit Workflow" at bounding box center [246, 132] width 62 height 7
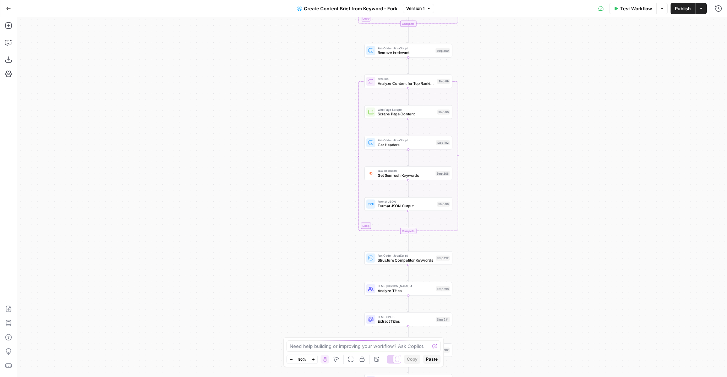
click at [312, 109] on div "Workflow Set Inputs Inputs Google Search Perform Google Search Step 51 Loop Ite…" at bounding box center [372, 197] width 710 height 360
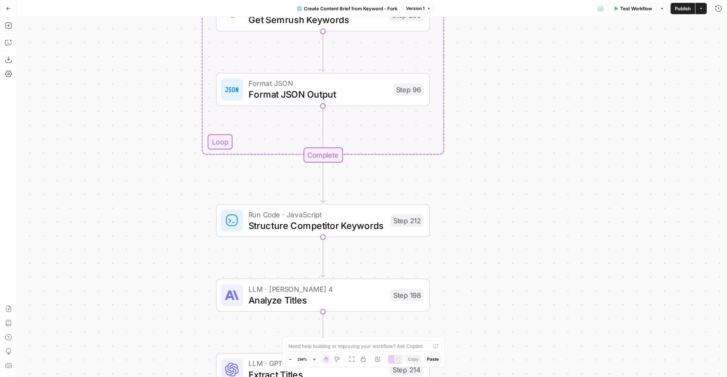
click at [10, 7] on icon "button" at bounding box center [8, 8] width 5 height 5
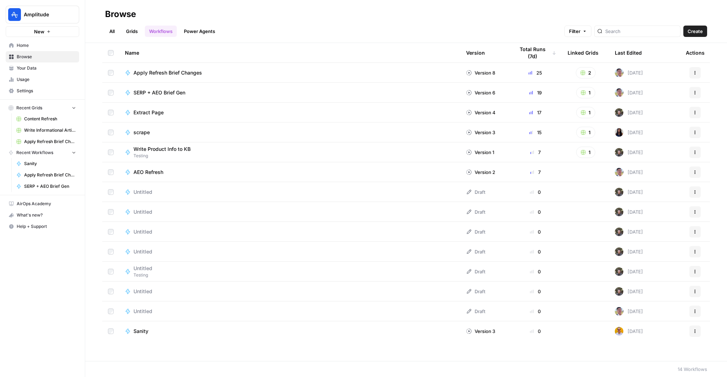
click at [44, 48] on link "Home" at bounding box center [43, 45] width 74 height 11
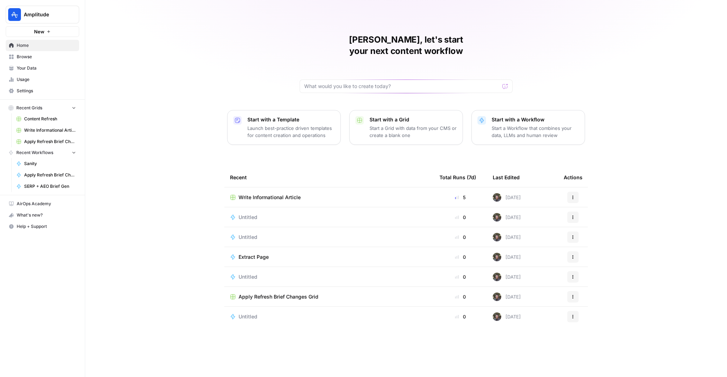
click at [288, 194] on span "Write Informational Article" at bounding box center [270, 197] width 62 height 7
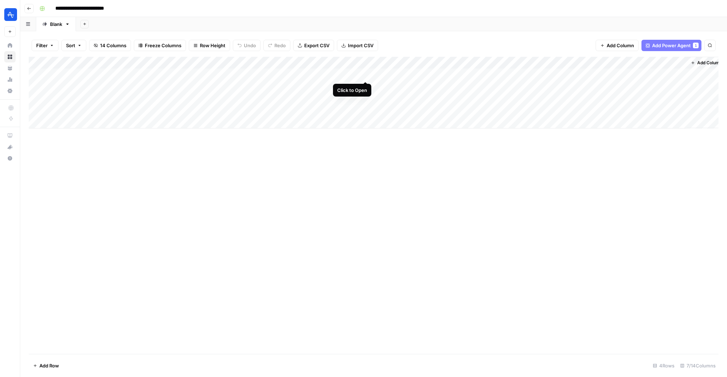
click at [366, 74] on div "Add Column" at bounding box center [374, 93] width 690 height 72
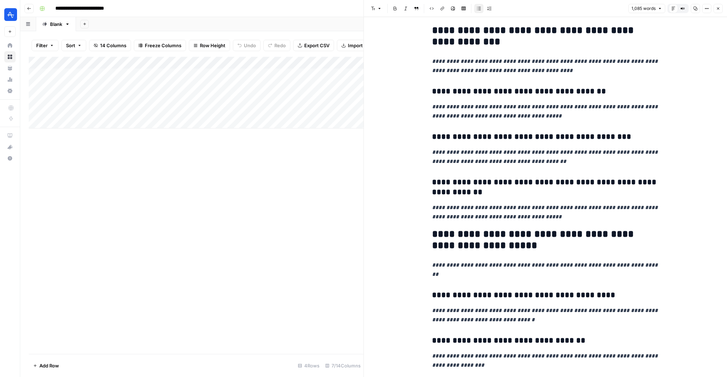
scroll to position [309, 0]
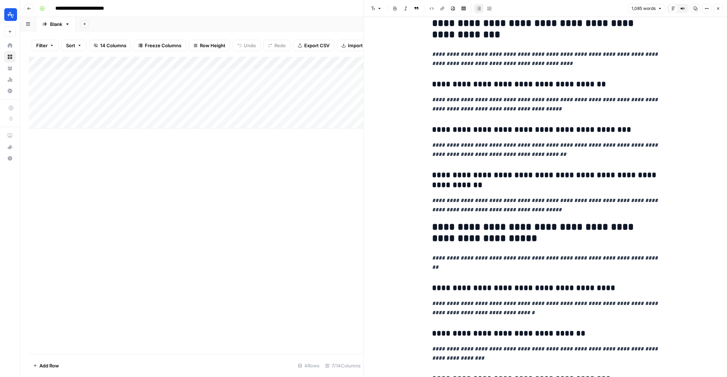
click at [718, 9] on icon "button" at bounding box center [719, 8] width 2 height 2
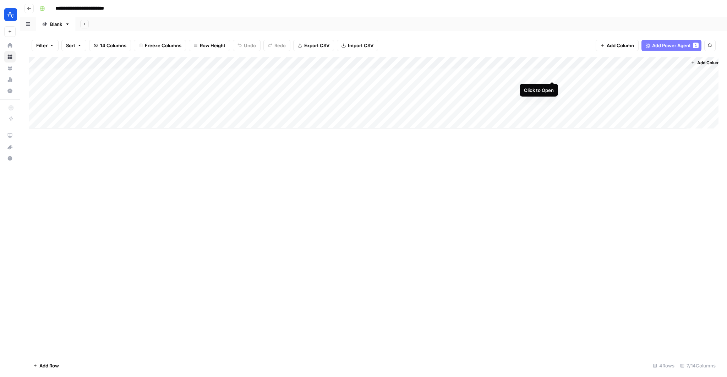
click at [551, 74] on div "Add Column" at bounding box center [374, 93] width 690 height 72
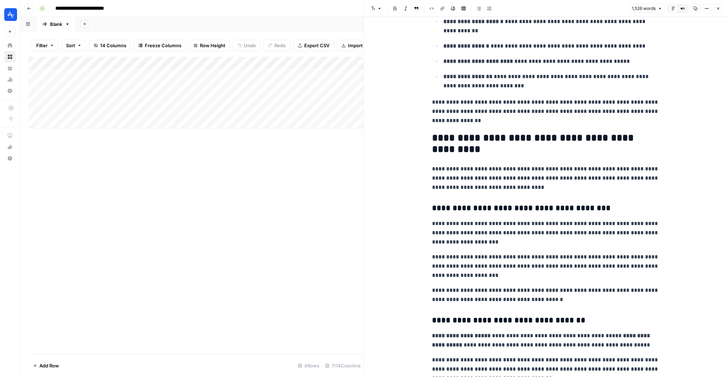
scroll to position [359, 0]
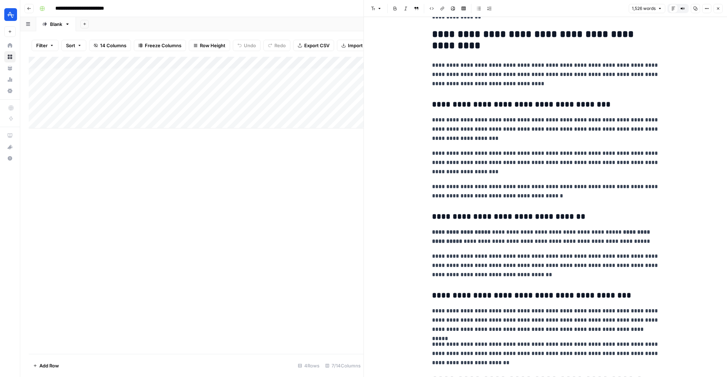
click at [718, 11] on button "Close" at bounding box center [718, 8] width 9 height 9
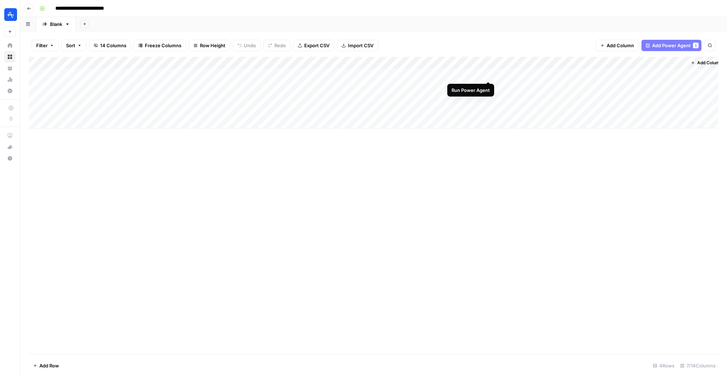
scroll to position [0, 8]
click at [601, 75] on div "Add Column" at bounding box center [374, 93] width 690 height 72
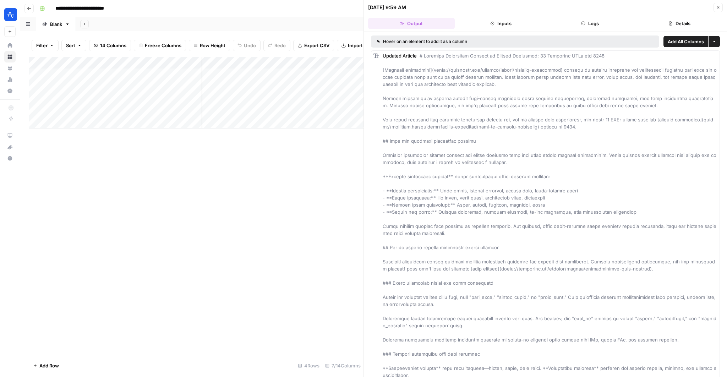
click at [488, 18] on button "Inputs" at bounding box center [501, 23] width 87 height 11
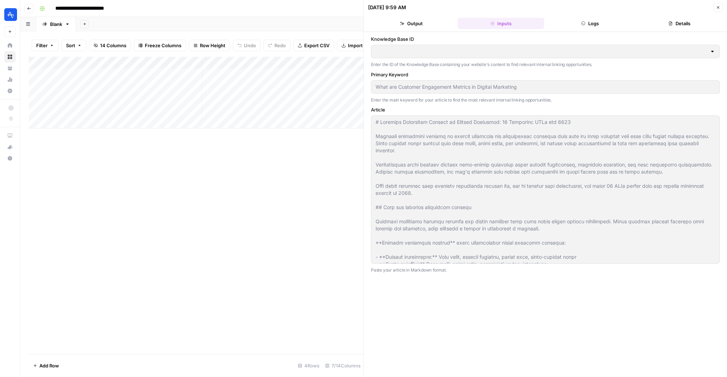
type input "Amplitude - Non Blog"
click at [431, 19] on button "Output" at bounding box center [411, 23] width 87 height 11
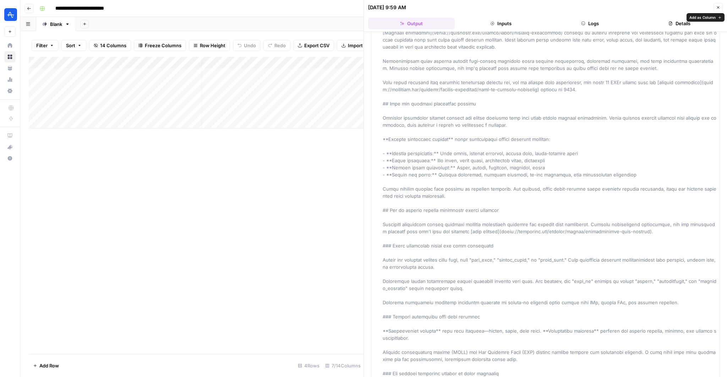
scroll to position [38, 0]
click at [718, 7] on icon "button" at bounding box center [718, 7] width 4 height 4
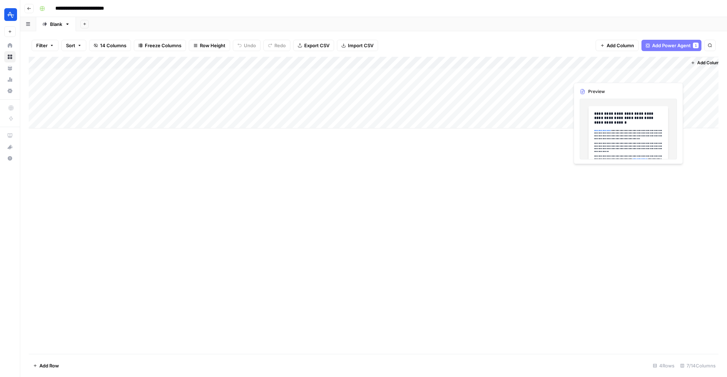
click at [681, 73] on div "Add Column" at bounding box center [374, 93] width 690 height 72
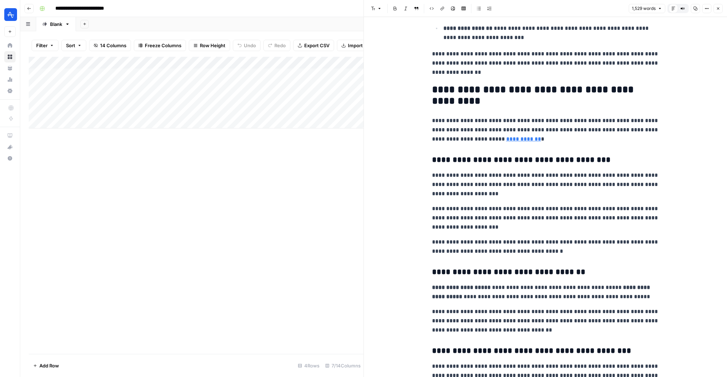
scroll to position [306, 0]
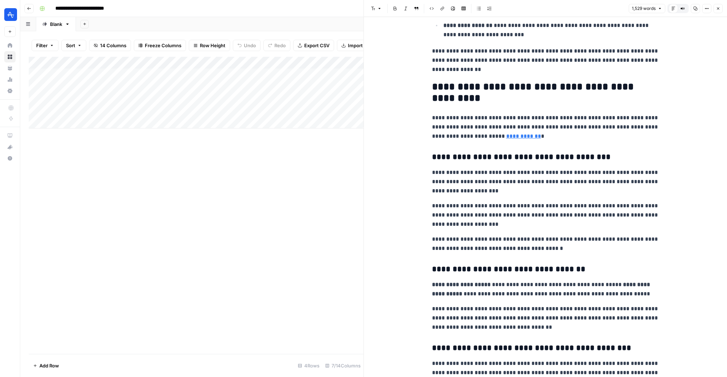
click at [724, 6] on header "Font style Bold Italic Block quote Code block Link Image Insert Table Bulleted …" at bounding box center [545, 8] width 363 height 17
click at [715, 9] on button "Close" at bounding box center [718, 8] width 9 height 9
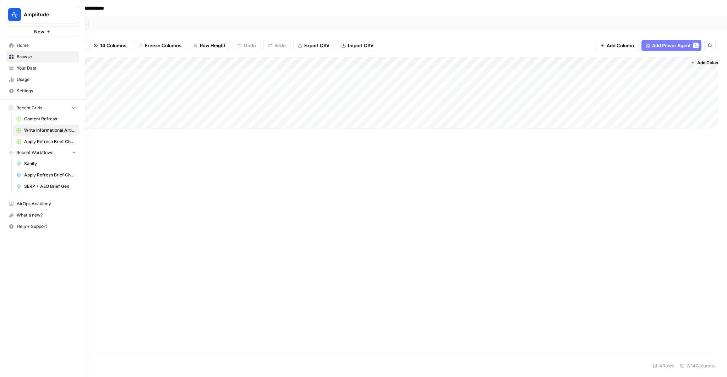
click at [30, 66] on span "Your Data" at bounding box center [46, 68] width 59 height 6
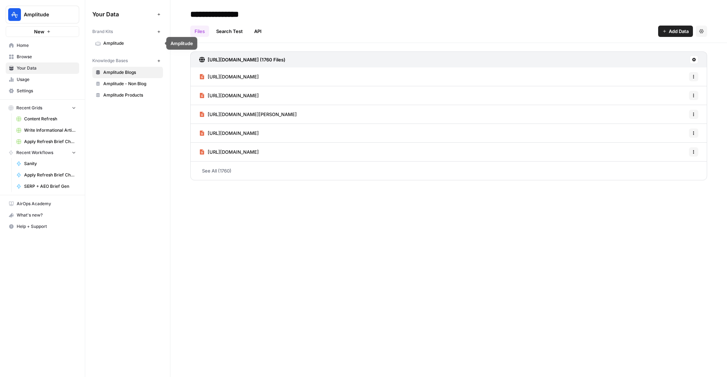
click at [119, 42] on span "Amplitude" at bounding box center [131, 43] width 56 height 6
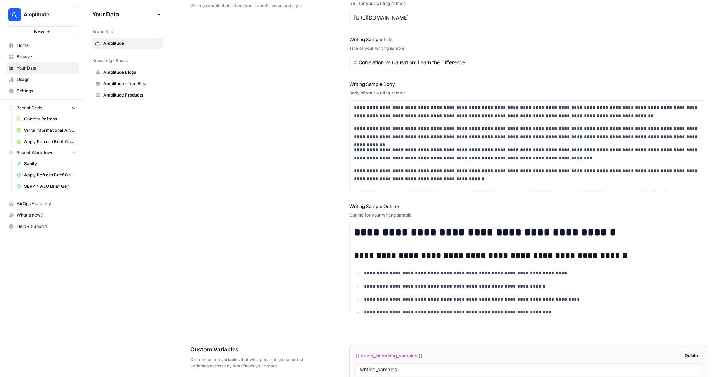
scroll to position [1060, 0]
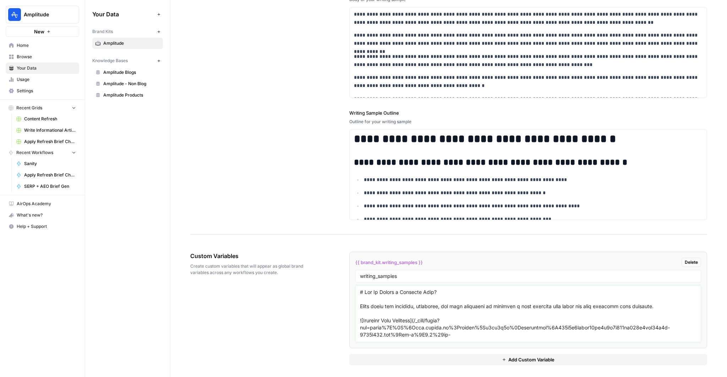
click at [380, 304] on textarea at bounding box center [528, 314] width 337 height 50
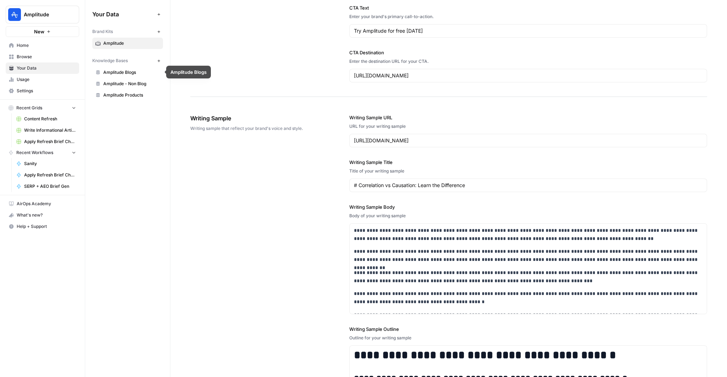
click at [122, 71] on span "Amplitude Blogs" at bounding box center [131, 72] width 56 height 6
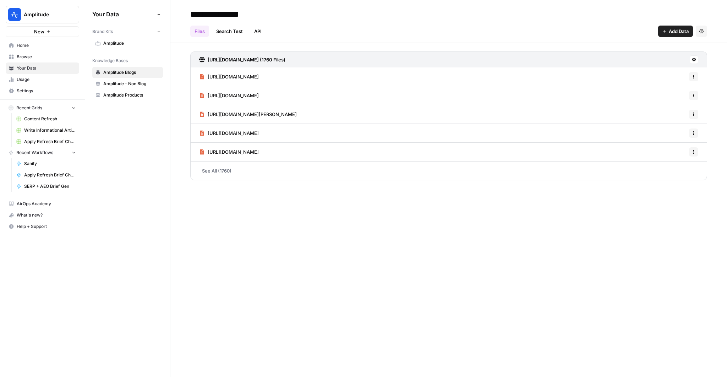
click at [126, 79] on link "Amplitude - Non Blog" at bounding box center [127, 83] width 71 height 11
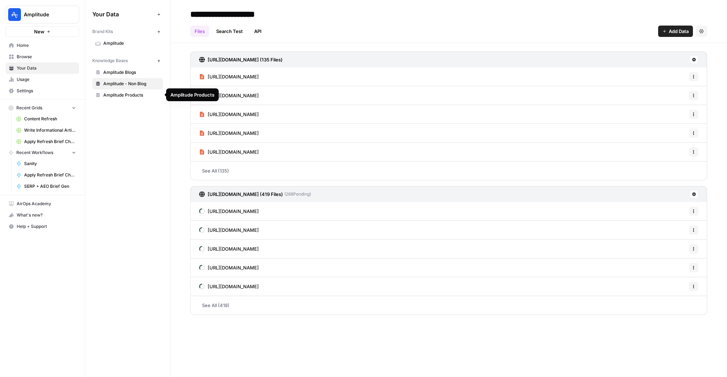
click at [106, 95] on span "Amplitude Products" at bounding box center [131, 95] width 56 height 6
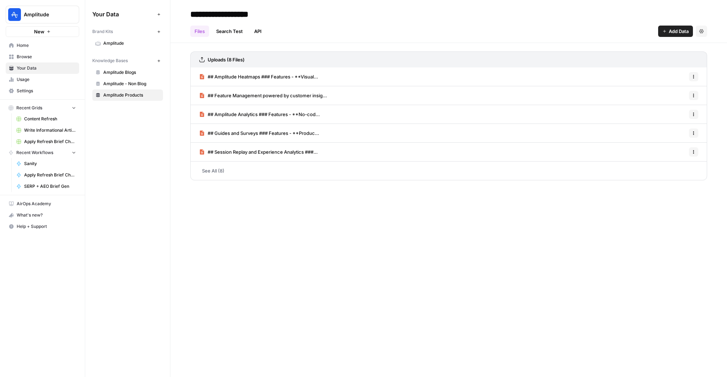
click at [286, 76] on span "## Amplitude Heatmaps ### Features - **Visual..." at bounding box center [263, 76] width 110 height 7
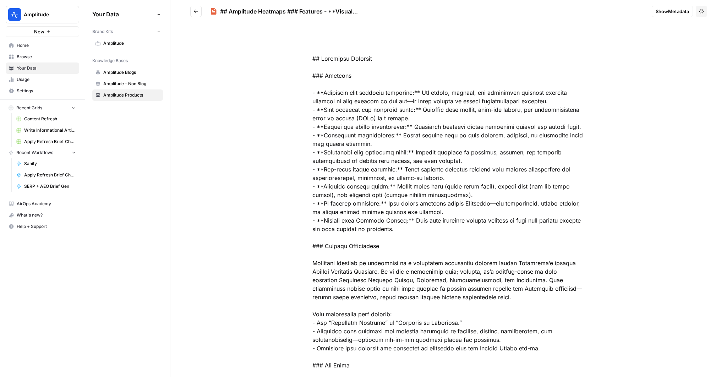
drag, startPoint x: 336, startPoint y: 57, endPoint x: 375, endPoint y: 57, distance: 39.1
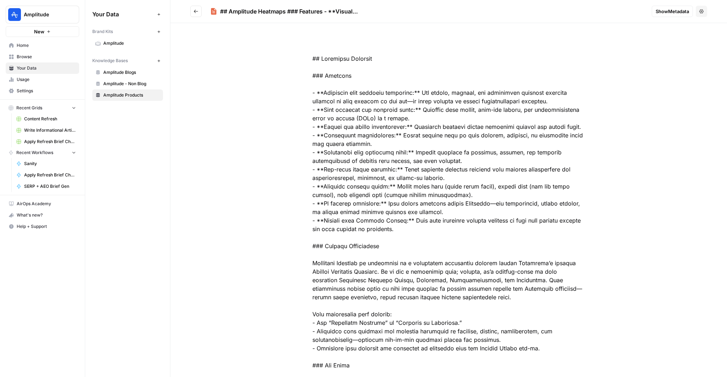
drag, startPoint x: 338, startPoint y: 247, endPoint x: 357, endPoint y: 247, distance: 19.2
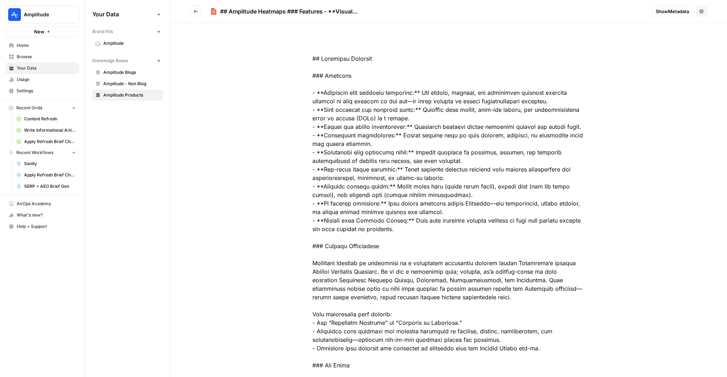
click at [25, 56] on span "Browse" at bounding box center [46, 57] width 59 height 6
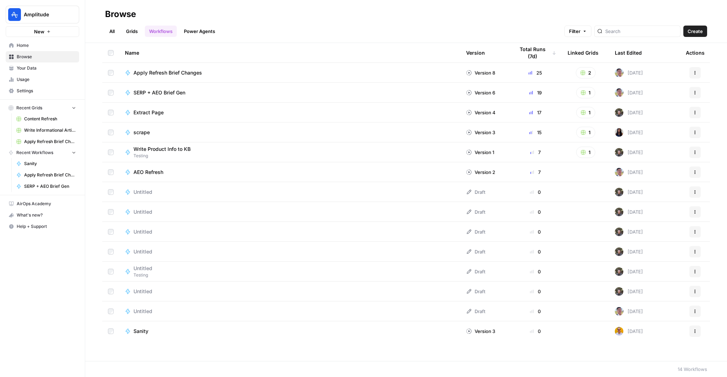
click at [30, 44] on span "Home" at bounding box center [46, 45] width 59 height 6
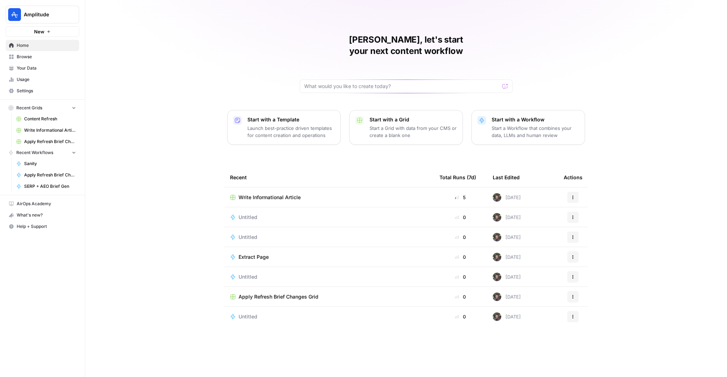
click at [31, 58] on span "Browse" at bounding box center [46, 57] width 59 height 6
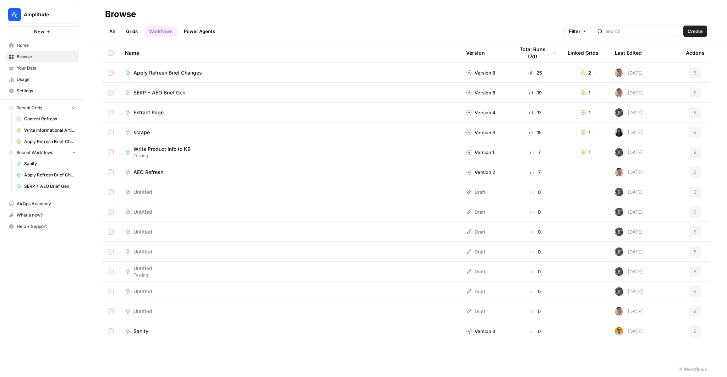
click at [140, 27] on link "Grids" at bounding box center [132, 31] width 20 height 11
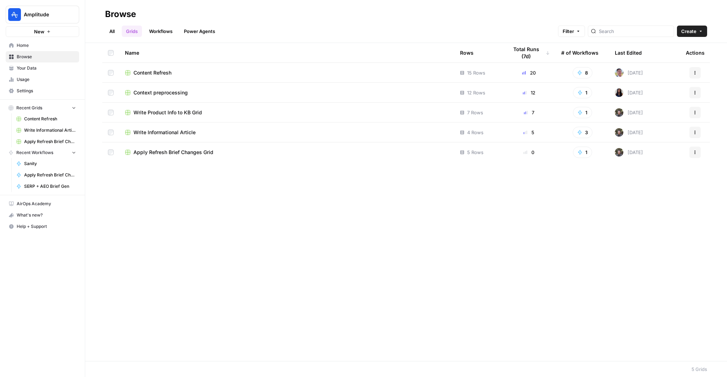
click at [161, 74] on span "Content Refresh" at bounding box center [153, 72] width 38 height 7
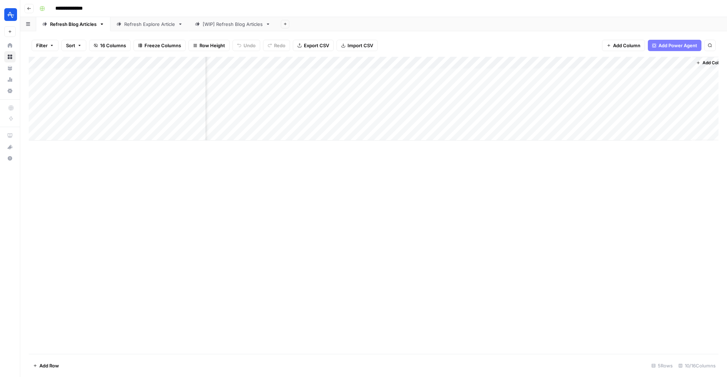
scroll to position [0, 215]
click at [601, 74] on div "Add Column" at bounding box center [374, 99] width 690 height 84
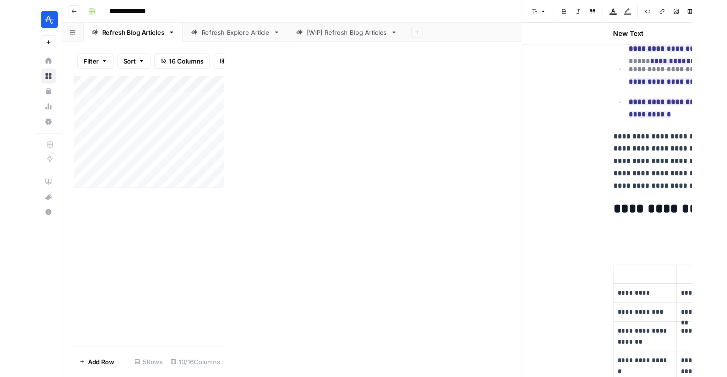
scroll to position [194, 0]
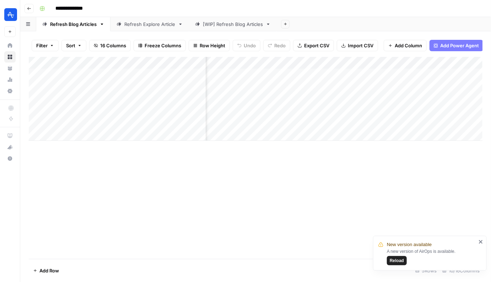
scroll to position [0, 451]
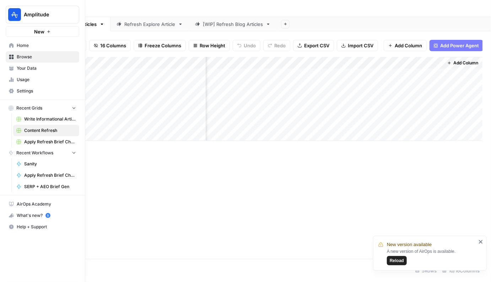
click at [20, 65] on span "Your Data" at bounding box center [46, 68] width 59 height 6
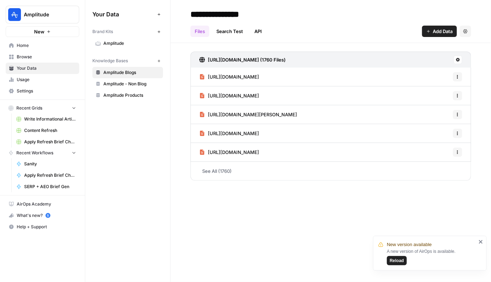
click at [139, 79] on link "Amplitude - Non Blog" at bounding box center [127, 83] width 71 height 11
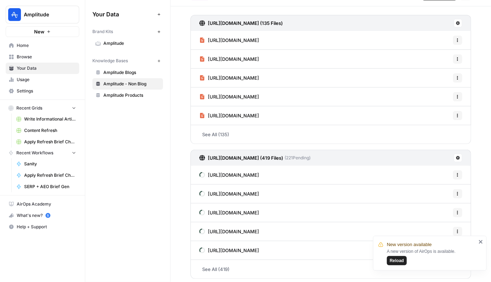
scroll to position [38, 0]
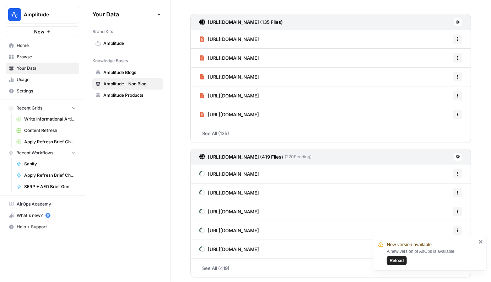
click at [22, 44] on span "Home" at bounding box center [46, 45] width 59 height 6
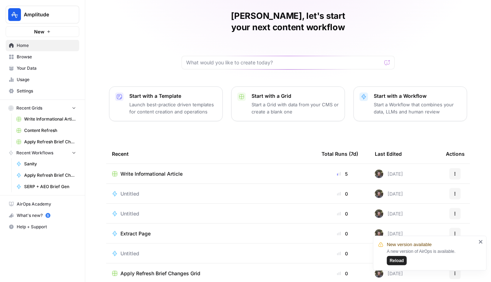
scroll to position [24, 0]
click at [46, 69] on span "Your Data" at bounding box center [46, 68] width 59 height 6
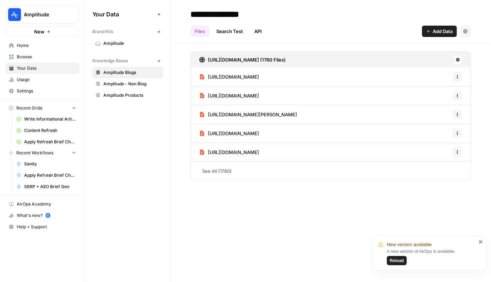
click at [45, 75] on link "Usage" at bounding box center [43, 79] width 74 height 11
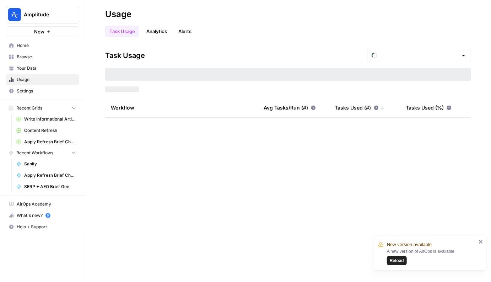
type input "August Tasks"
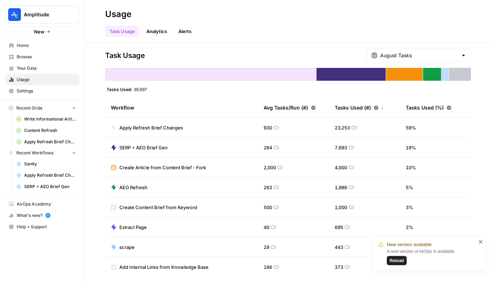
click at [48, 68] on span "Your Data" at bounding box center [46, 68] width 59 height 6
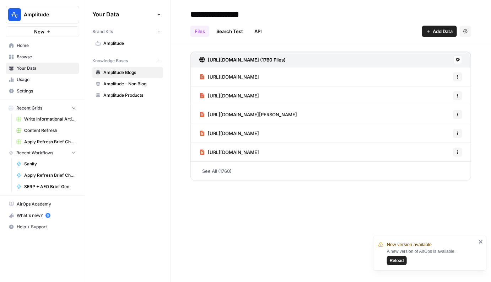
click at [407, 264] on div "A new version of AirOps is available. Reload" at bounding box center [432, 256] width 90 height 17
click at [401, 261] on span "Reload" at bounding box center [397, 260] width 14 height 6
click at [45, 45] on span "Home" at bounding box center [46, 45] width 59 height 6
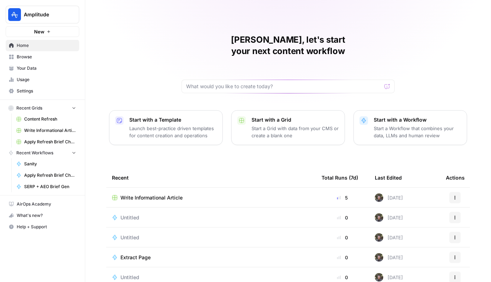
scroll to position [44, 0]
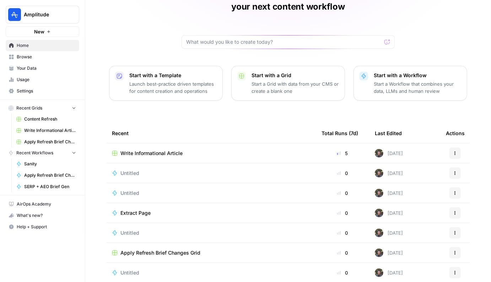
click at [34, 59] on span "Browse" at bounding box center [46, 57] width 59 height 6
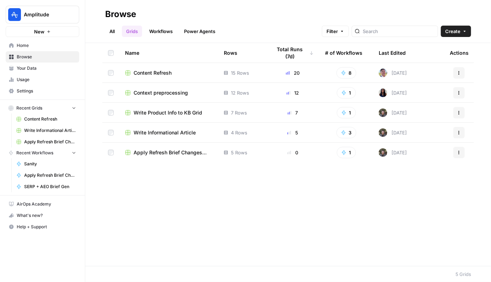
click at [113, 33] on link "All" at bounding box center [112, 31] width 14 height 11
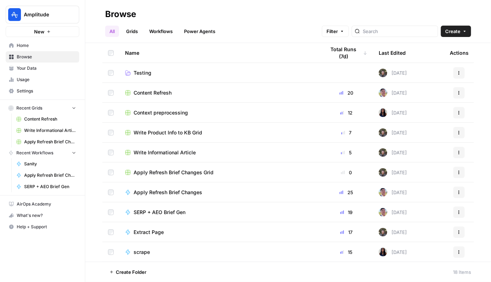
click at [155, 71] on link "Testing" at bounding box center [219, 72] width 189 height 7
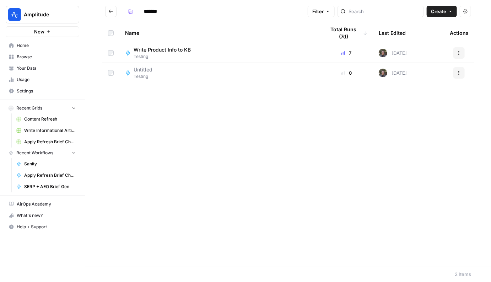
click at [150, 72] on span "Untitled" at bounding box center [143, 69] width 19 height 7
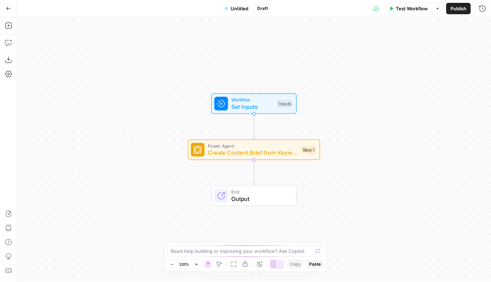
click at [4, 8] on button "Go Back" at bounding box center [8, 8] width 13 height 13
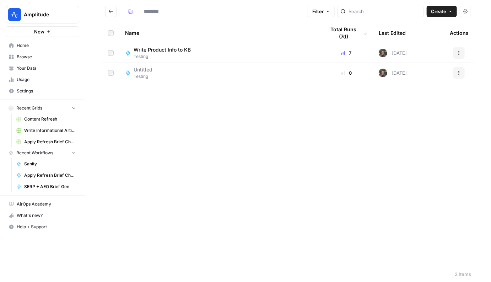
type input "*******"
click at [107, 77] on td at bounding box center [110, 73] width 17 height 20
click at [459, 65] on td "Actions" at bounding box center [459, 73] width 30 height 20
click at [458, 74] on icon "button" at bounding box center [459, 73] width 4 height 4
click at [400, 132] on span "Delete" at bounding box center [427, 131] width 57 height 7
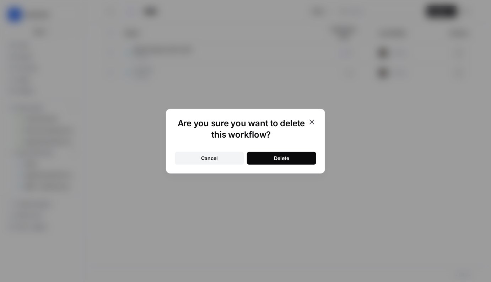
click at [293, 156] on button "Delete" at bounding box center [281, 158] width 69 height 13
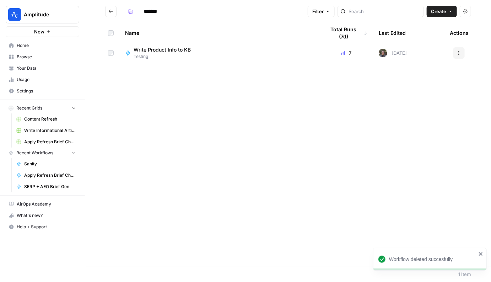
click at [32, 43] on span "Home" at bounding box center [46, 45] width 59 height 6
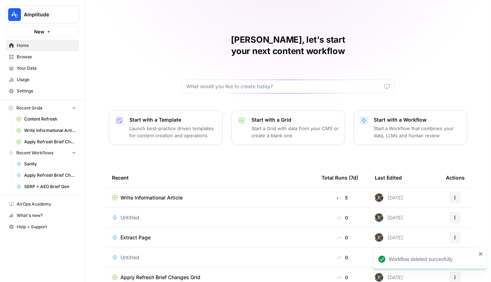
click at [47, 57] on span "Browse" at bounding box center [46, 57] width 59 height 6
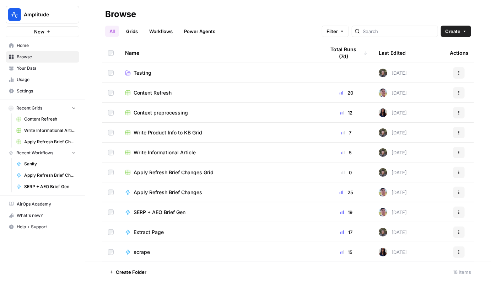
click at [165, 114] on span "Context preprocessing" at bounding box center [161, 112] width 54 height 7
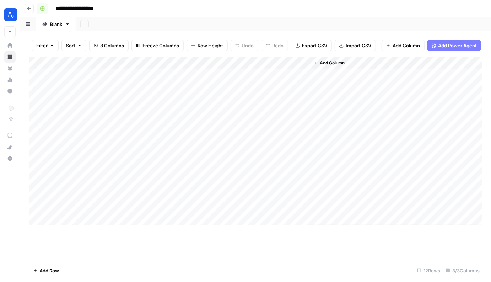
click at [30, 7] on icon "button" at bounding box center [29, 8] width 4 height 4
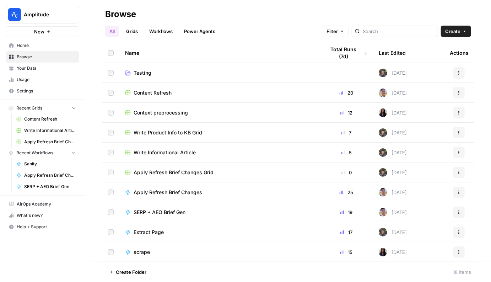
click at [138, 75] on span "Testing" at bounding box center [143, 72] width 18 height 7
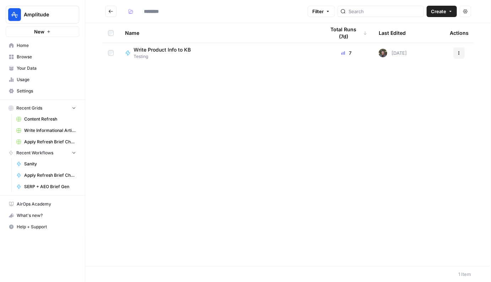
type input "*******"
click at [446, 10] on span "Create" at bounding box center [438, 11] width 15 height 7
click at [432, 36] on span "Workflow" at bounding box center [428, 37] width 40 height 7
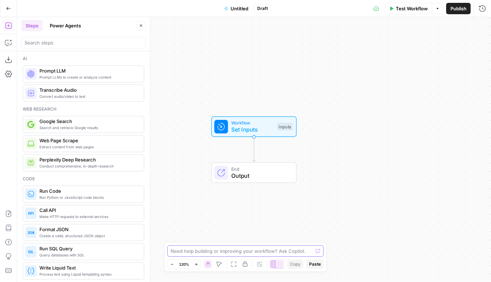
click at [189, 249] on textarea at bounding box center [241, 250] width 142 height 7
click at [4, 11] on button "Go Back" at bounding box center [8, 8] width 13 height 13
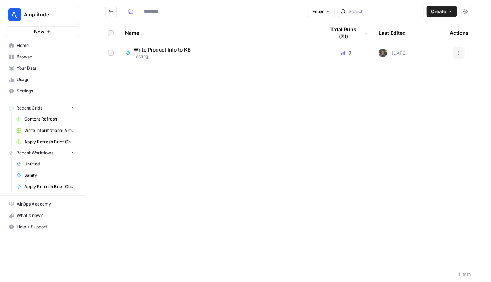
type input "*******"
click at [27, 67] on span "Your Data" at bounding box center [46, 68] width 59 height 6
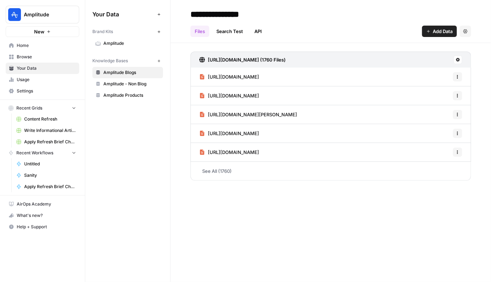
click at [127, 43] on span "Amplitude" at bounding box center [131, 43] width 56 height 6
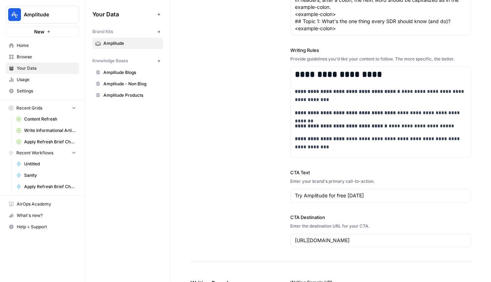
scroll to position [1225, 0]
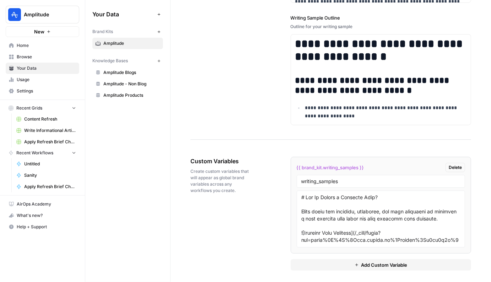
click at [312, 264] on button "Add Custom Variable" at bounding box center [381, 264] width 181 height 11
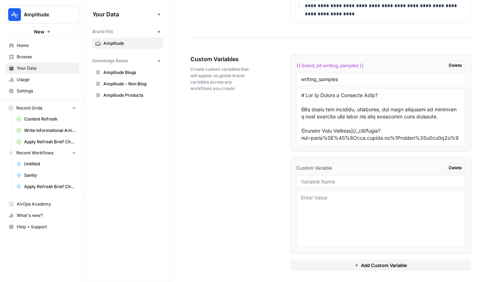
click at [331, 178] on input "text" at bounding box center [380, 181] width 159 height 6
type input "benchmark_data"
click at [464, 20] on ul "**********" at bounding box center [381, 80] width 172 height 156
